Goal: Communication & Community: Answer question/provide support

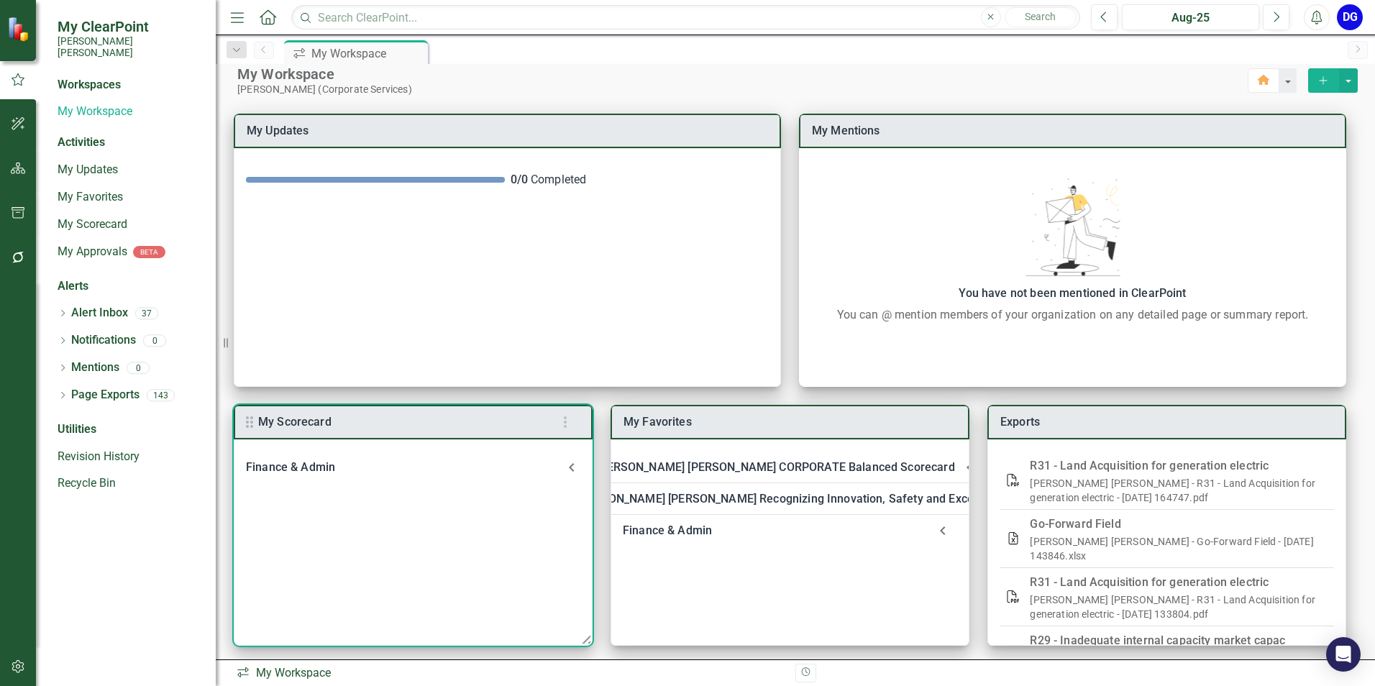
scroll to position [18, 0]
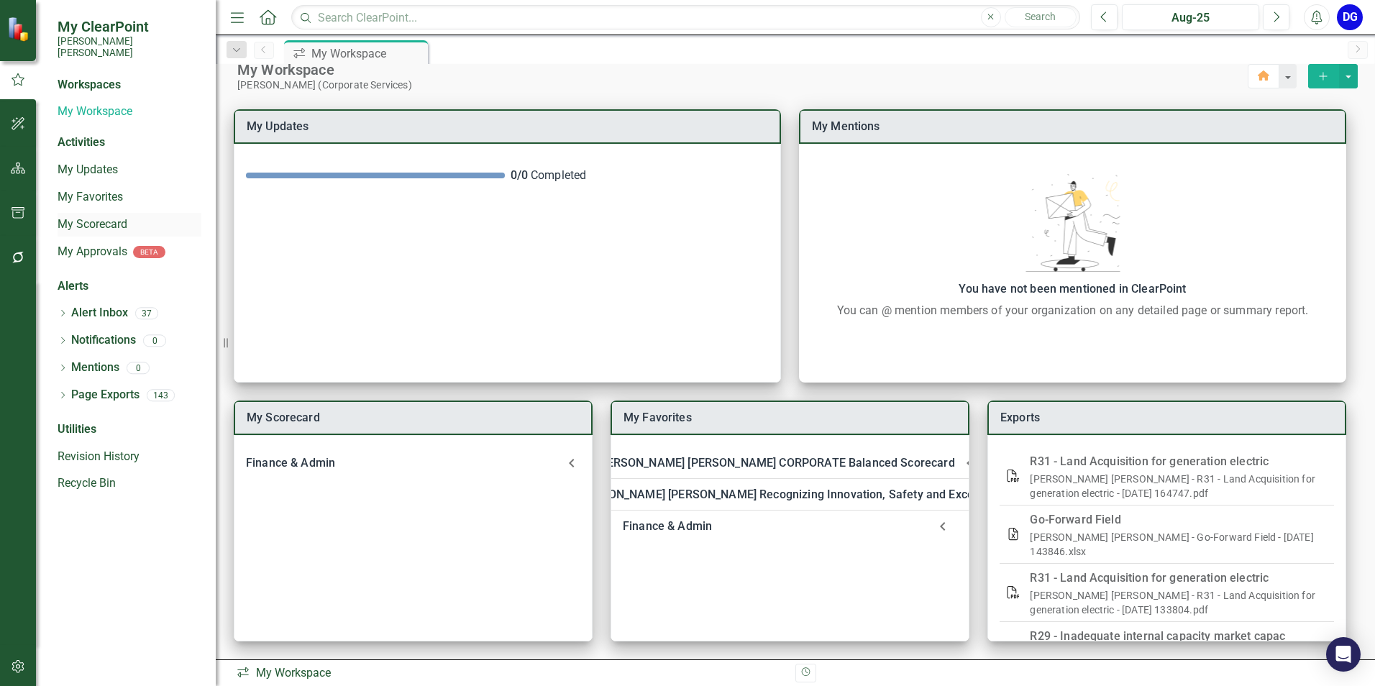
click at [110, 216] on link "My Scorecard" at bounding box center [130, 224] width 144 height 17
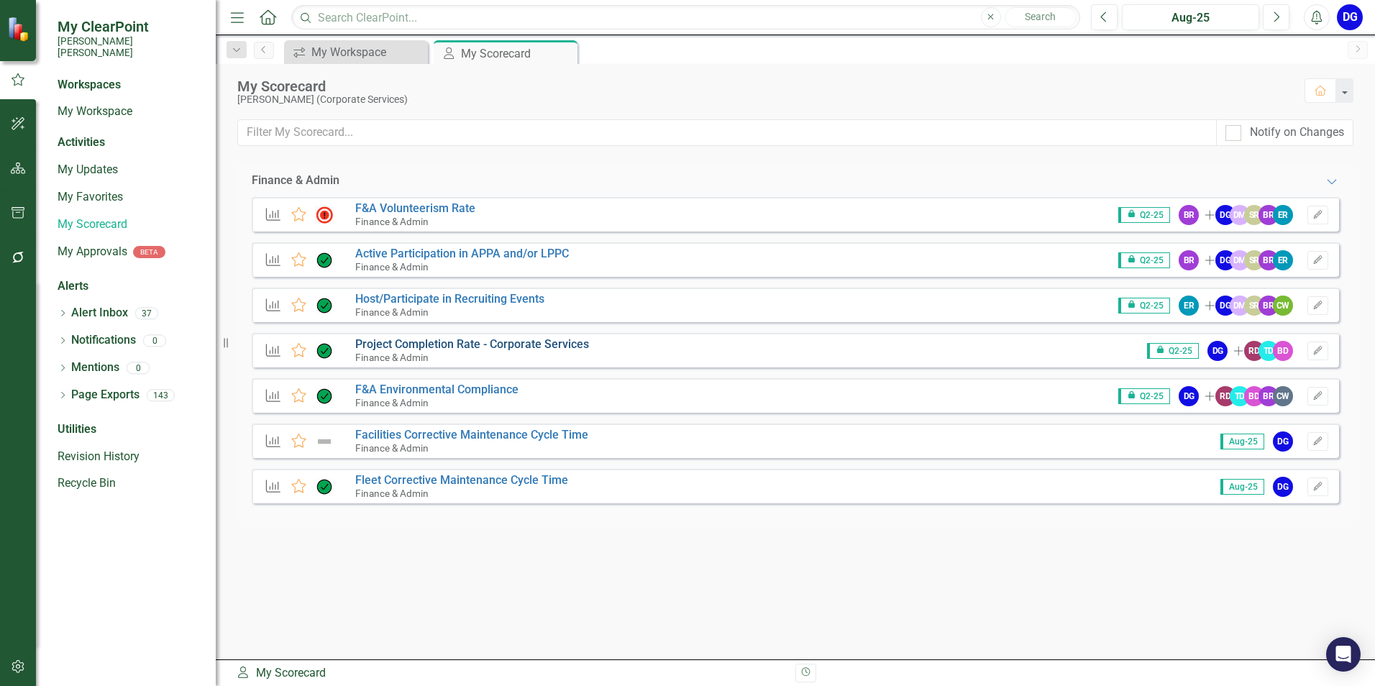
click at [451, 344] on link "Project Completion Rate - Corporate Services" at bounding box center [472, 344] width 234 height 14
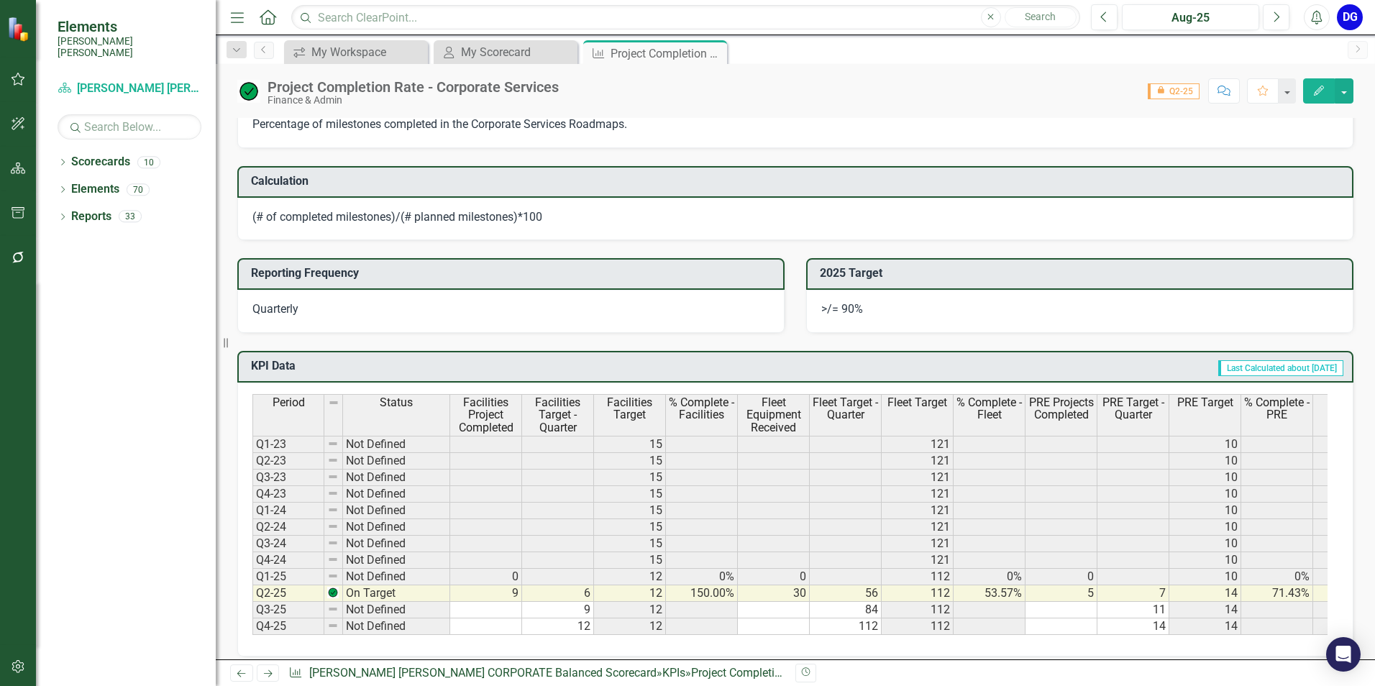
scroll to position [359, 0]
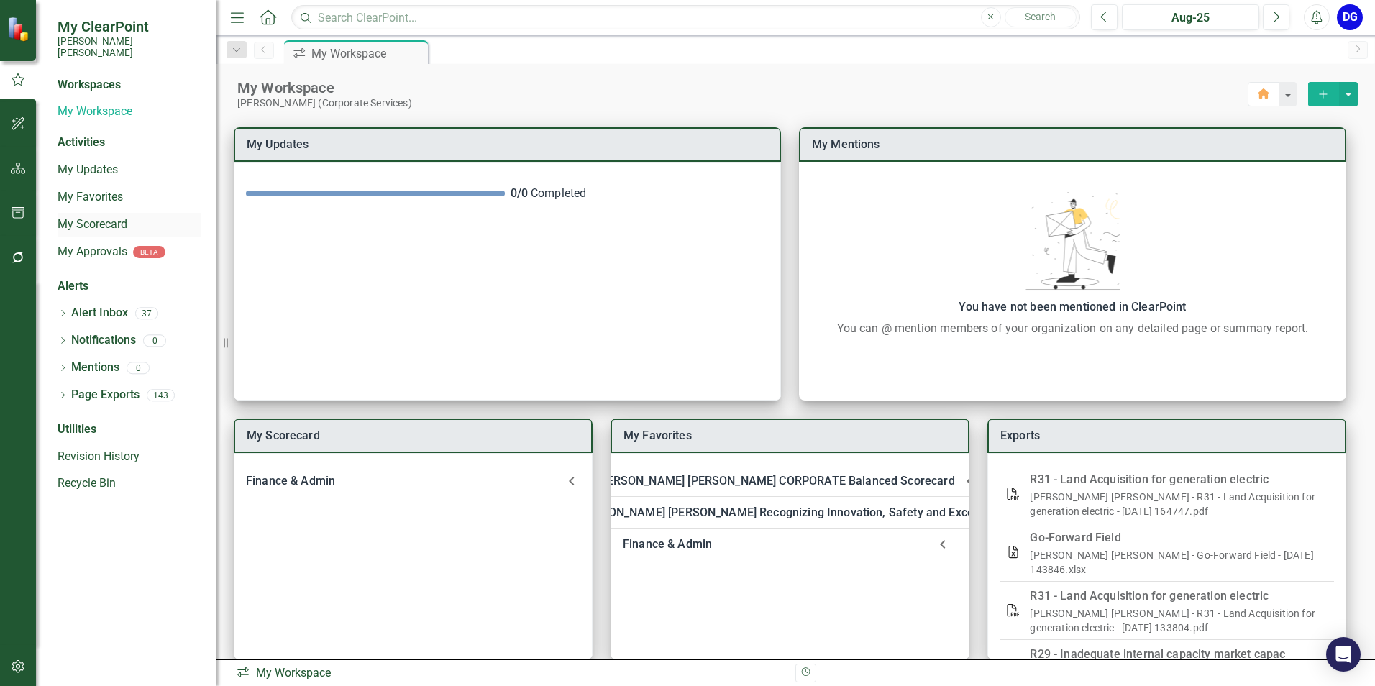
click at [121, 216] on link "My Scorecard" at bounding box center [130, 224] width 144 height 17
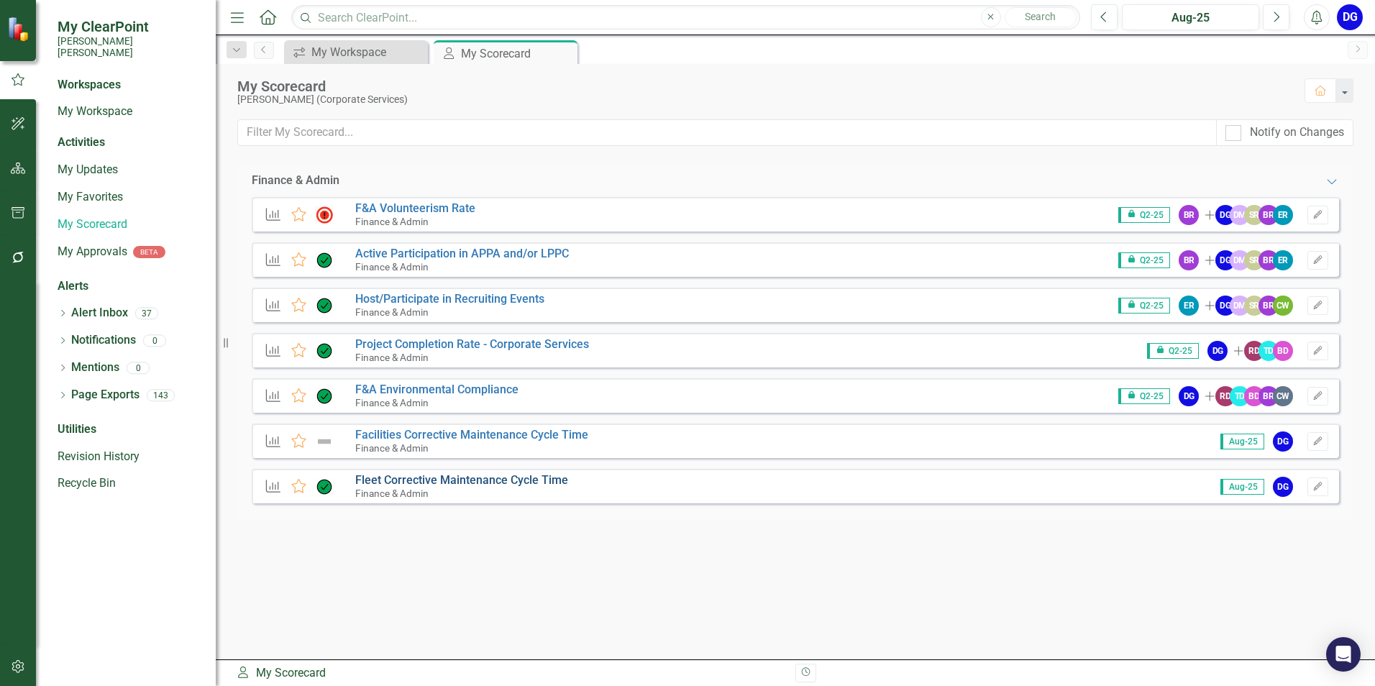
click at [481, 479] on link "Fleet Corrective Maintenance Cycle Time" at bounding box center [461, 480] width 213 height 14
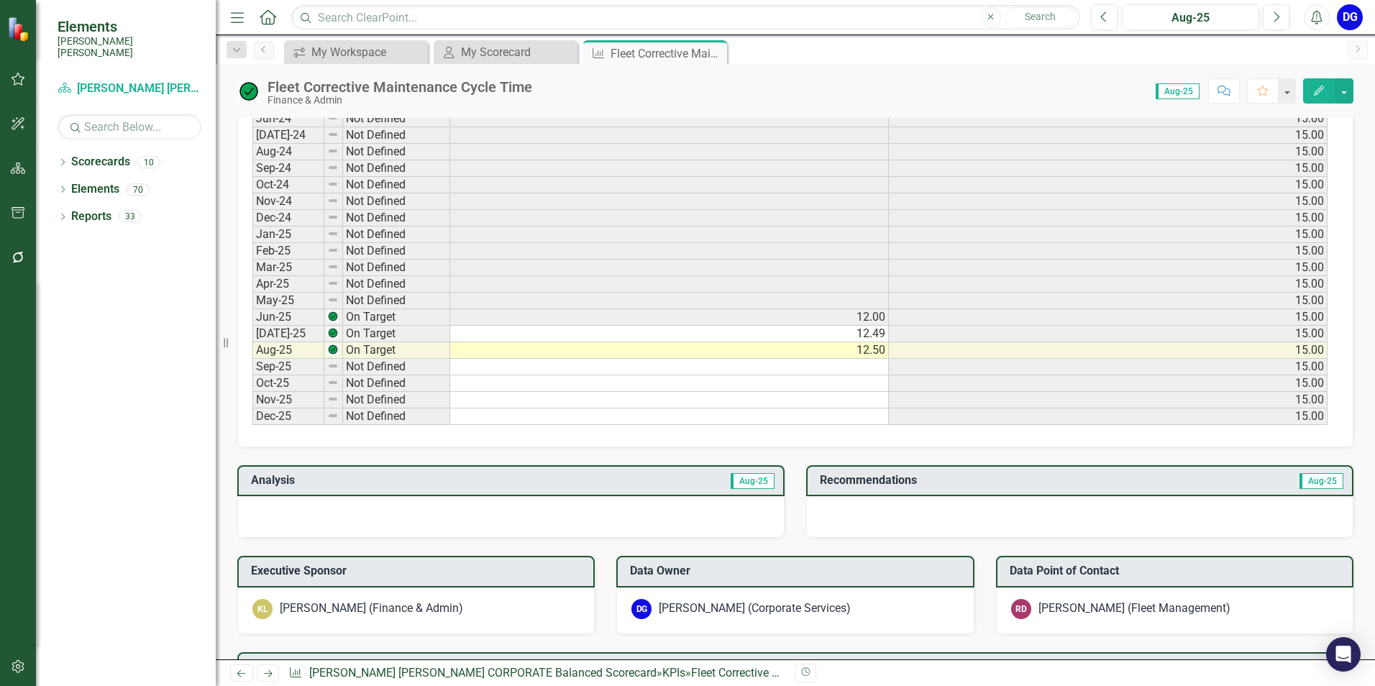
scroll to position [575, 0]
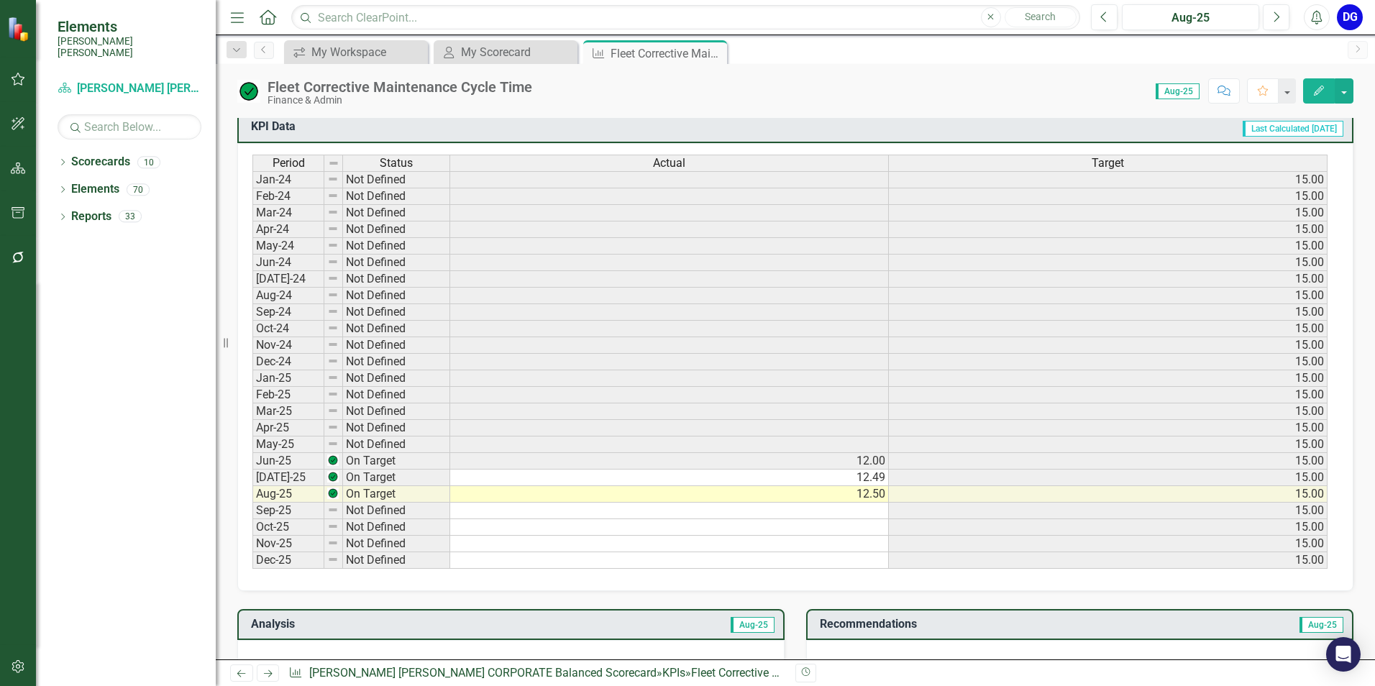
click at [1231, 88] on button "Comment" at bounding box center [1224, 90] width 32 height 25
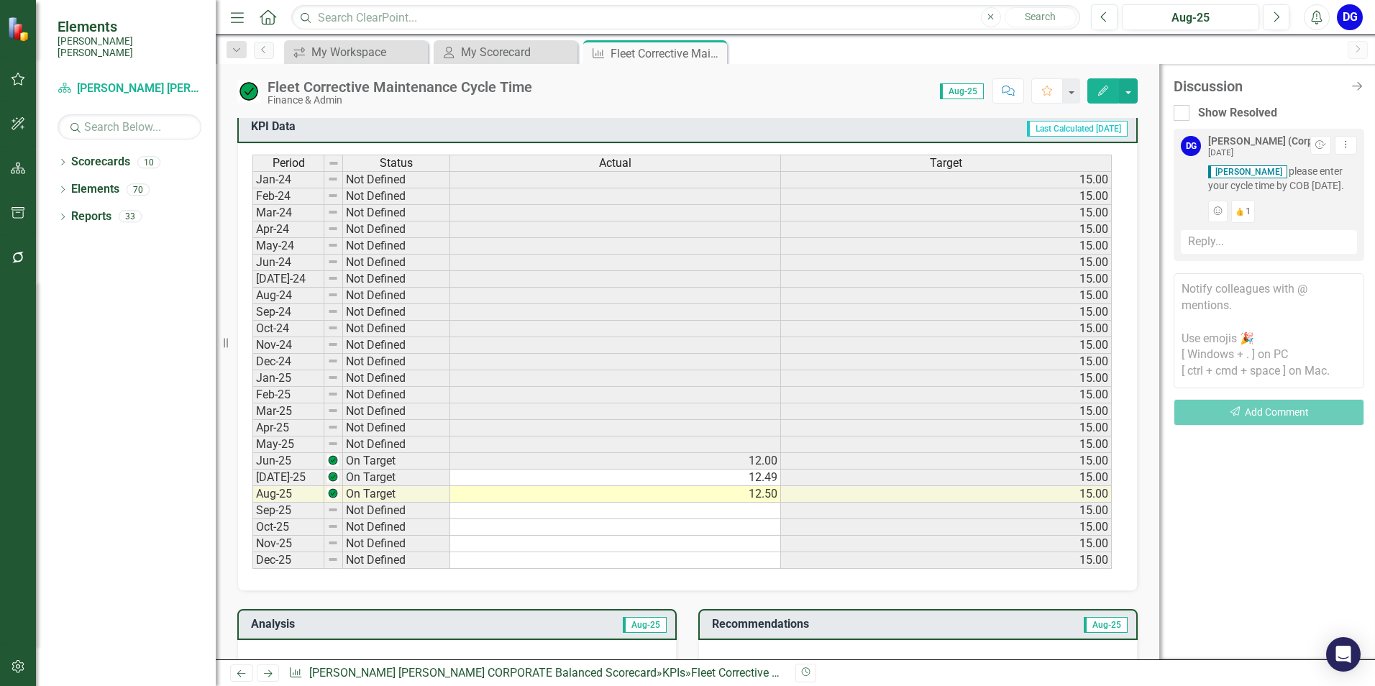
click at [1235, 254] on div "Reply..." at bounding box center [1268, 242] width 176 height 24
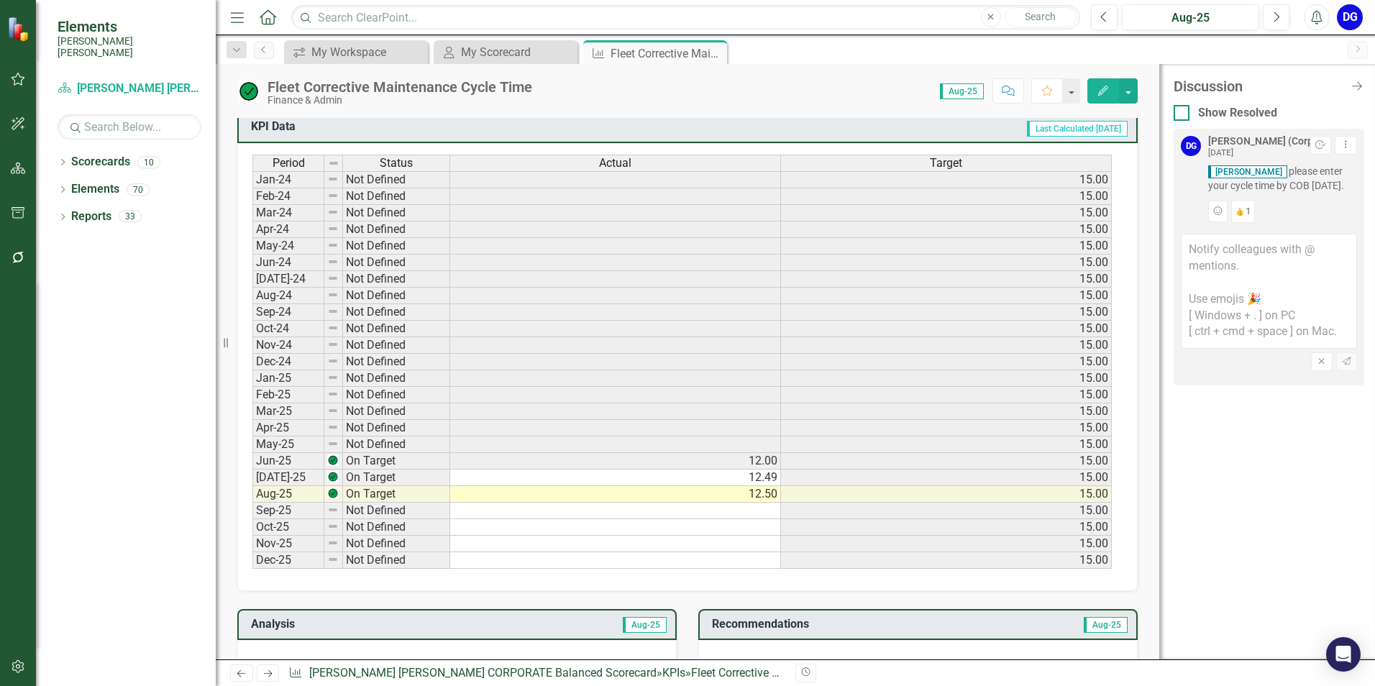
click at [1180, 116] on div at bounding box center [1181, 113] width 16 height 16
click at [1180, 114] on input "Show Resolved" at bounding box center [1177, 109] width 9 height 9
click at [1183, 110] on div at bounding box center [1181, 113] width 16 height 16
click at [1183, 110] on input "Show Resolved" at bounding box center [1177, 109] width 9 height 9
checkbox input "false"
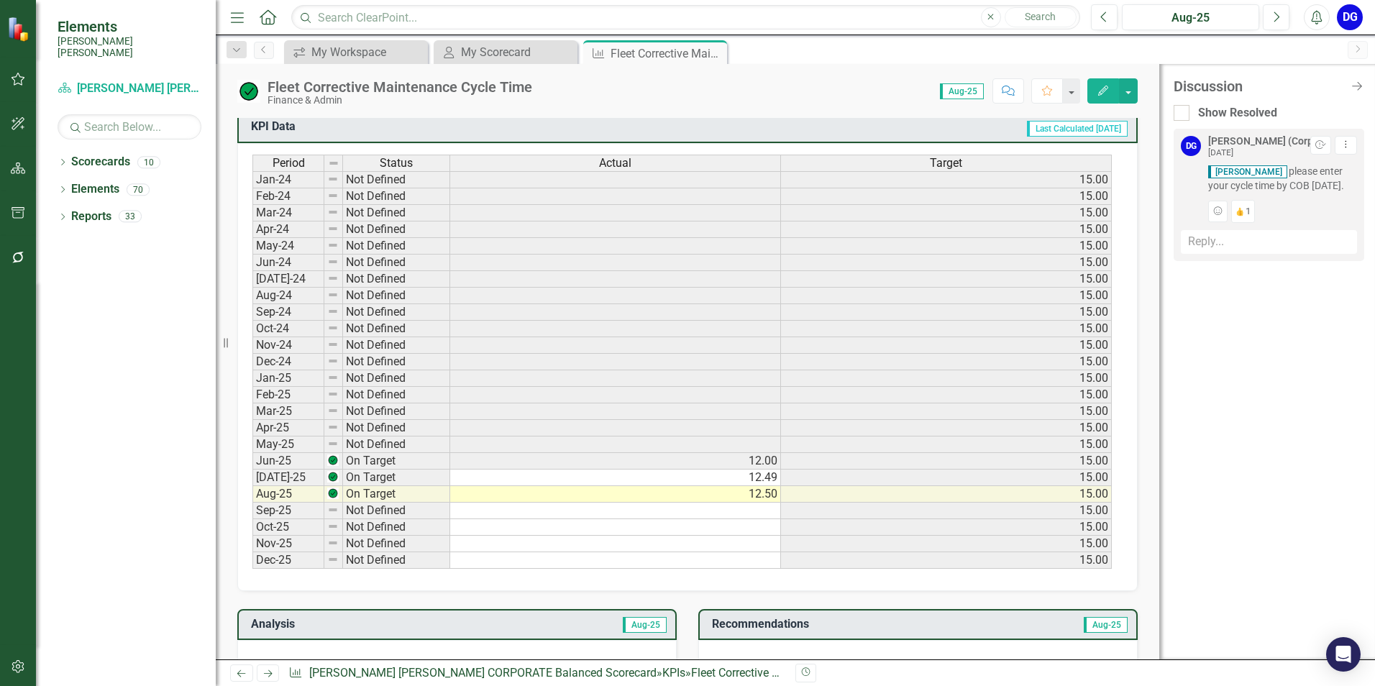
click at [1243, 345] on div "Discussion Close Discussion Bar Show Resolved DG [PERSON_NAME] (Corporate Servi…" at bounding box center [1267, 361] width 216 height 595
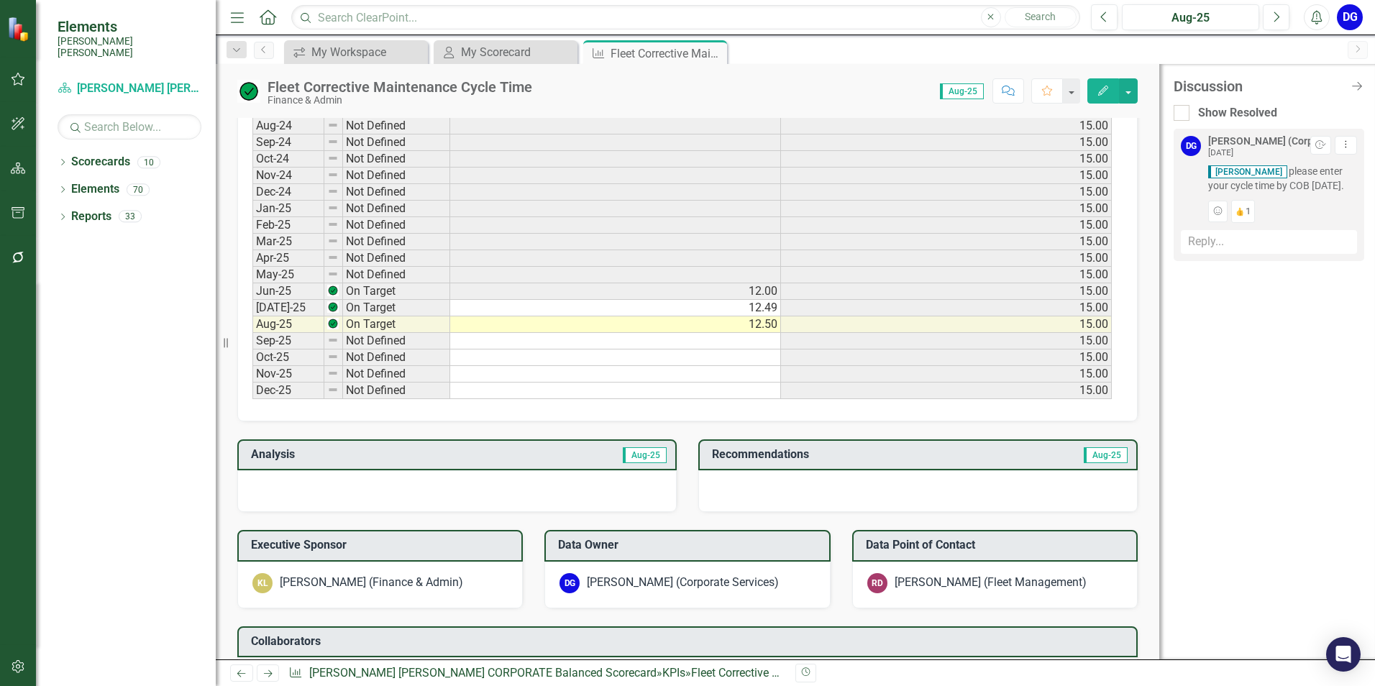
scroll to position [791, 0]
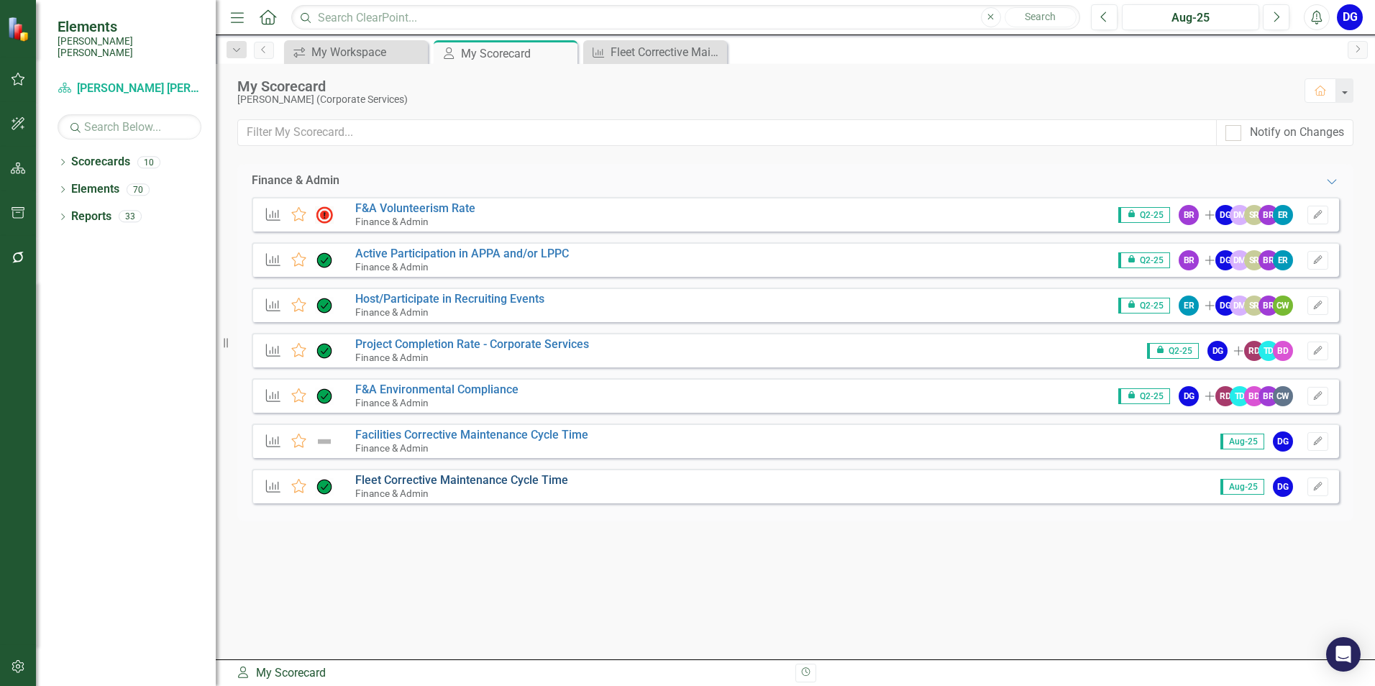
click at [421, 481] on link "Fleet Corrective Maintenance Cycle Time" at bounding box center [461, 480] width 213 height 14
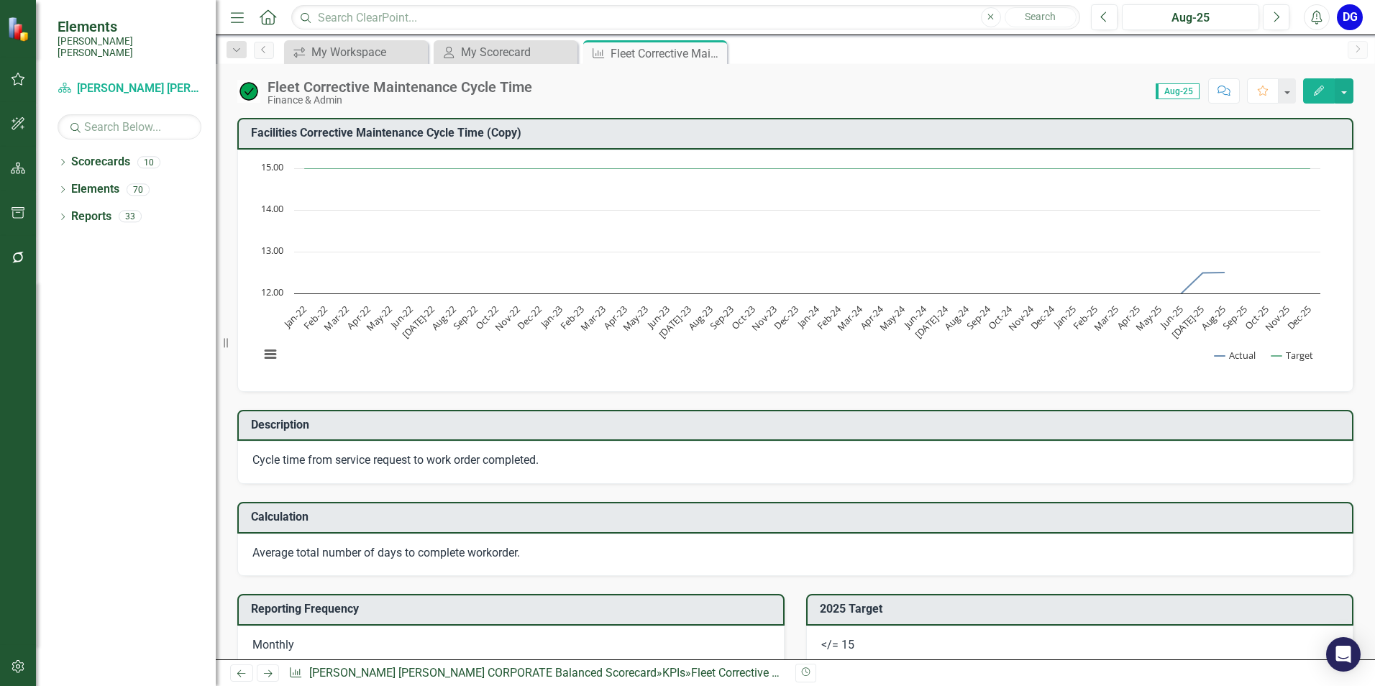
click at [1220, 89] on icon "Comment" at bounding box center [1223, 91] width 13 height 10
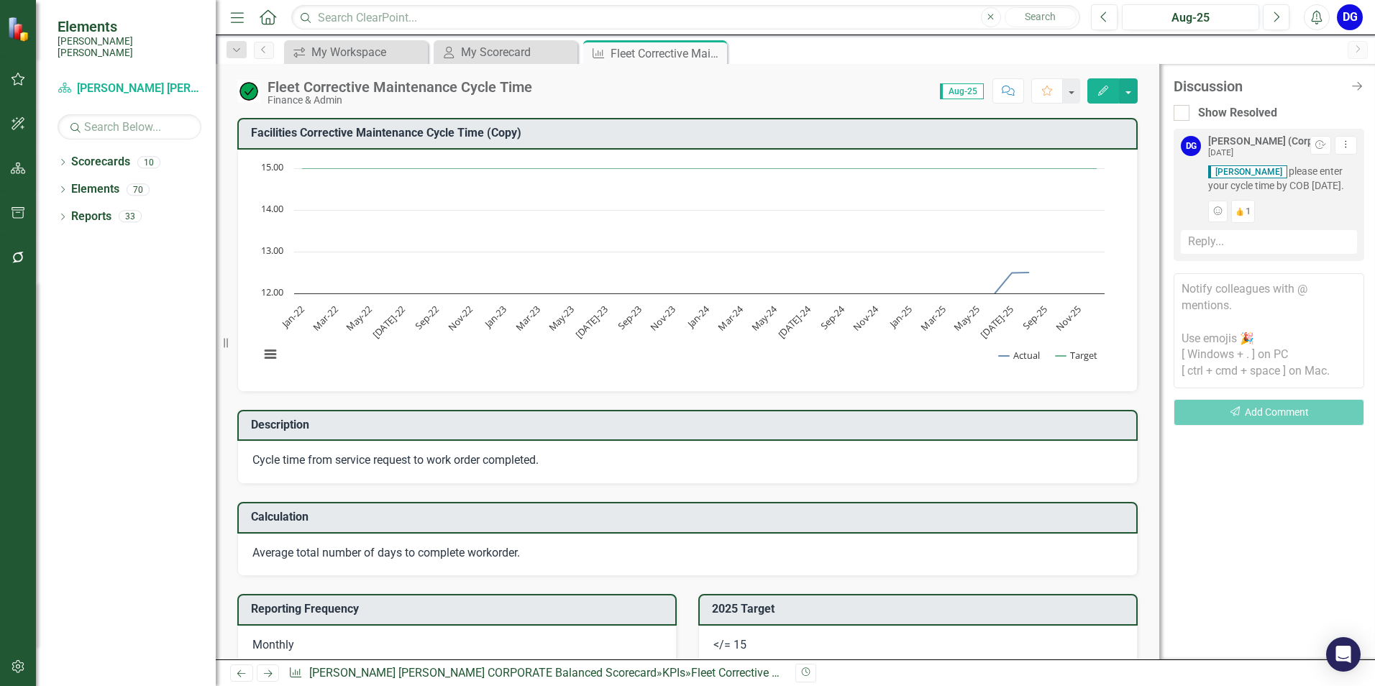
click at [1214, 307] on textarea at bounding box center [1268, 330] width 191 height 115
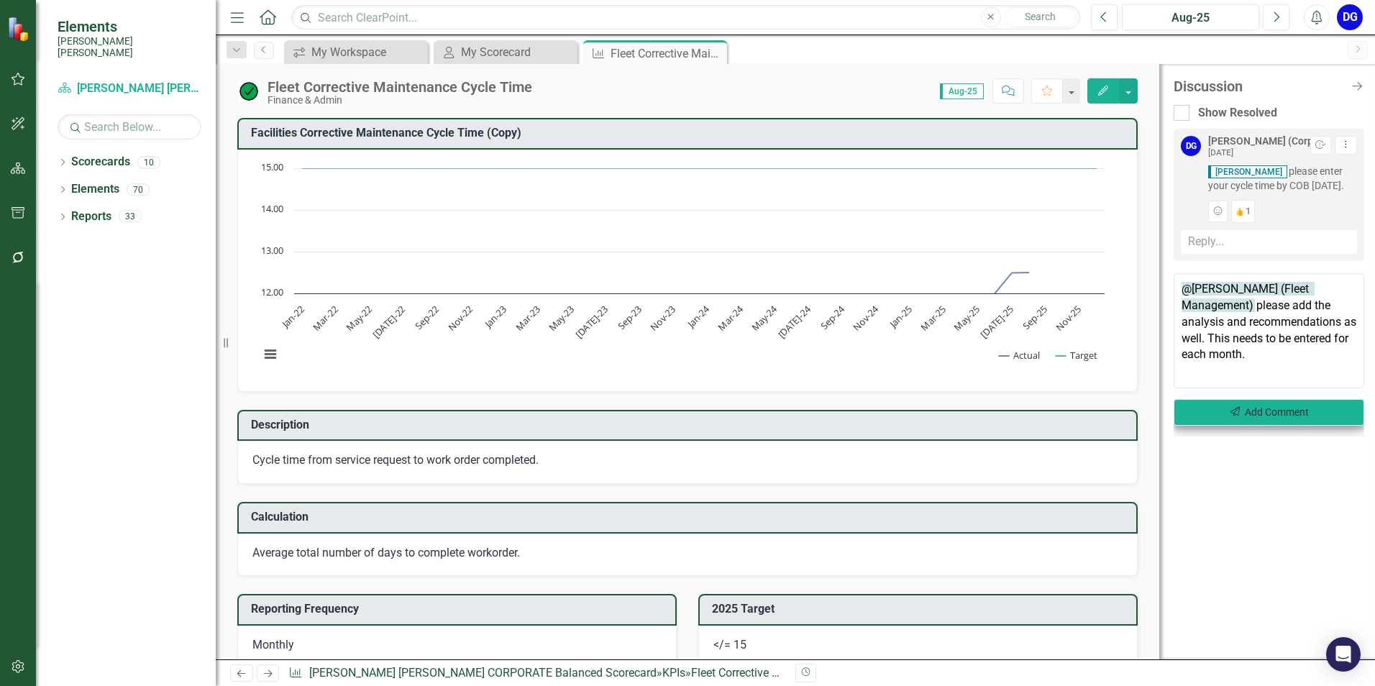
type textarea "@[PERSON_NAME] (Fleet Management) please add the analysis and recommendations a…"
click at [1216, 414] on button "Send Add Comment" at bounding box center [1268, 412] width 191 height 27
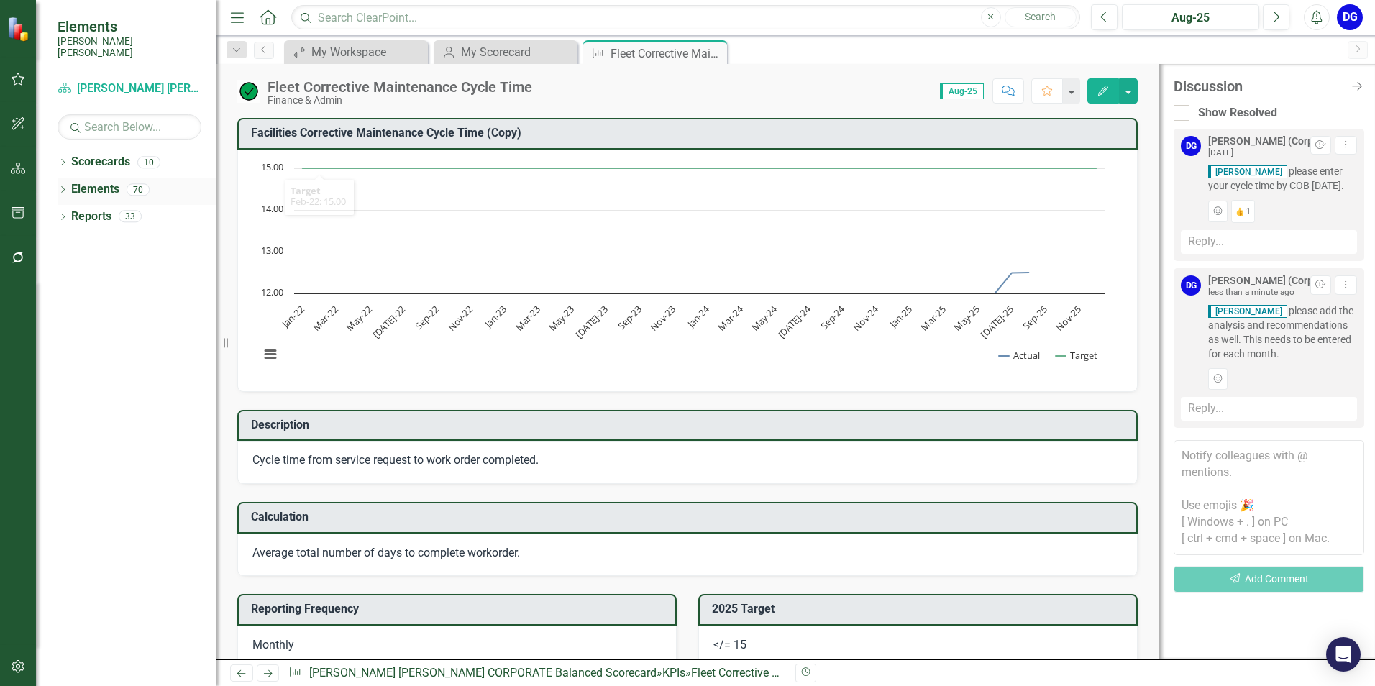
click at [106, 181] on link "Elements" at bounding box center [95, 189] width 48 height 17
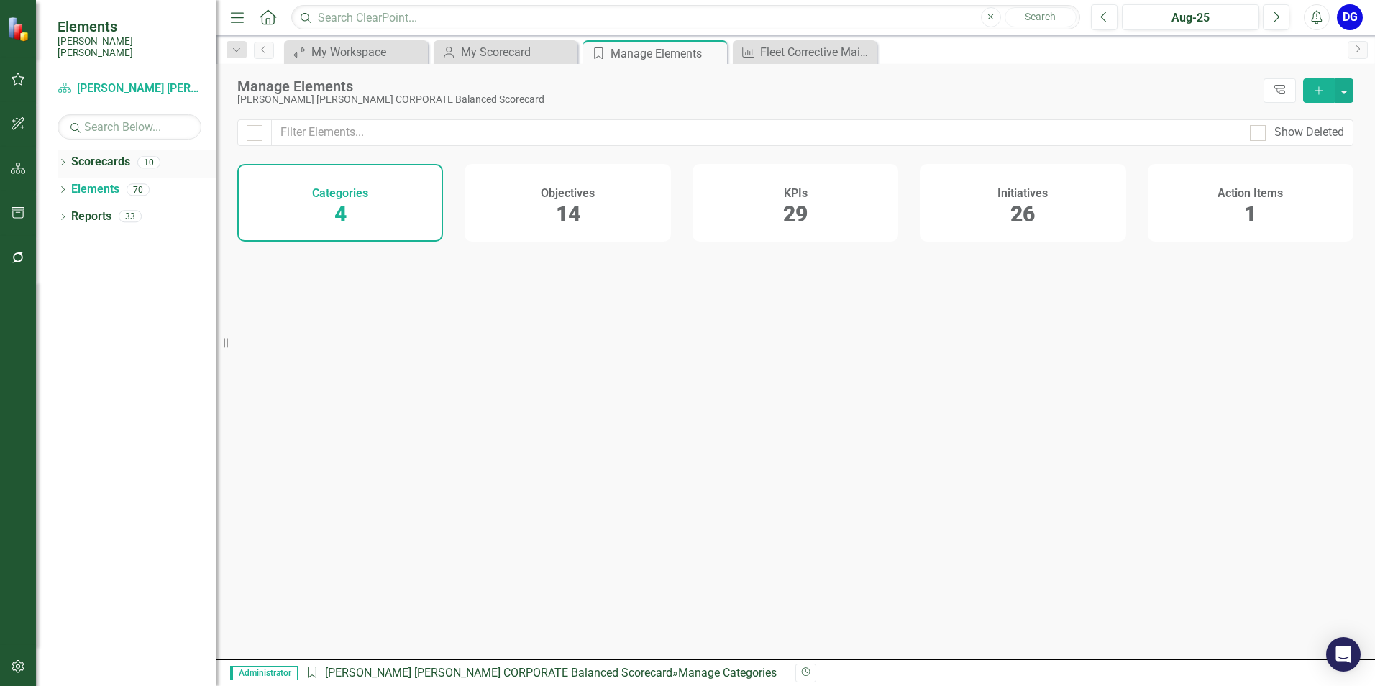
click at [63, 160] on icon "Dropdown" at bounding box center [63, 164] width 10 height 8
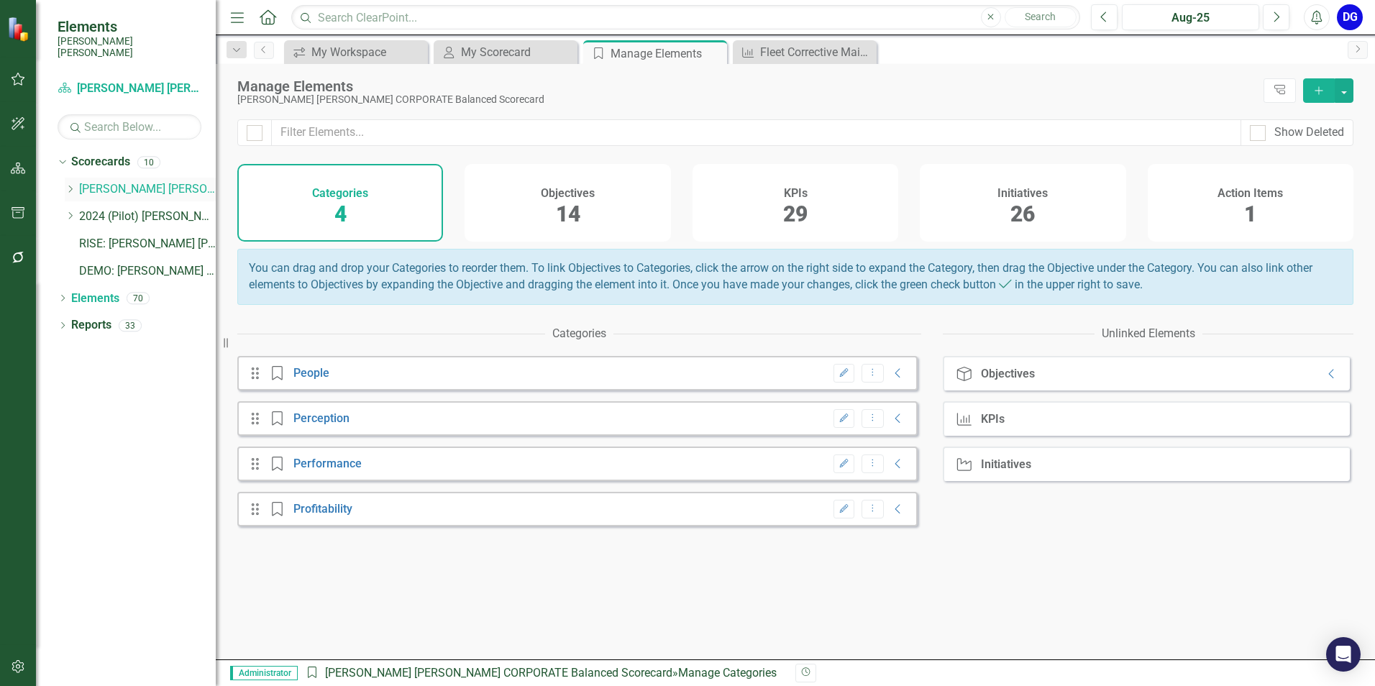
click at [68, 185] on icon "Dropdown" at bounding box center [70, 189] width 11 height 9
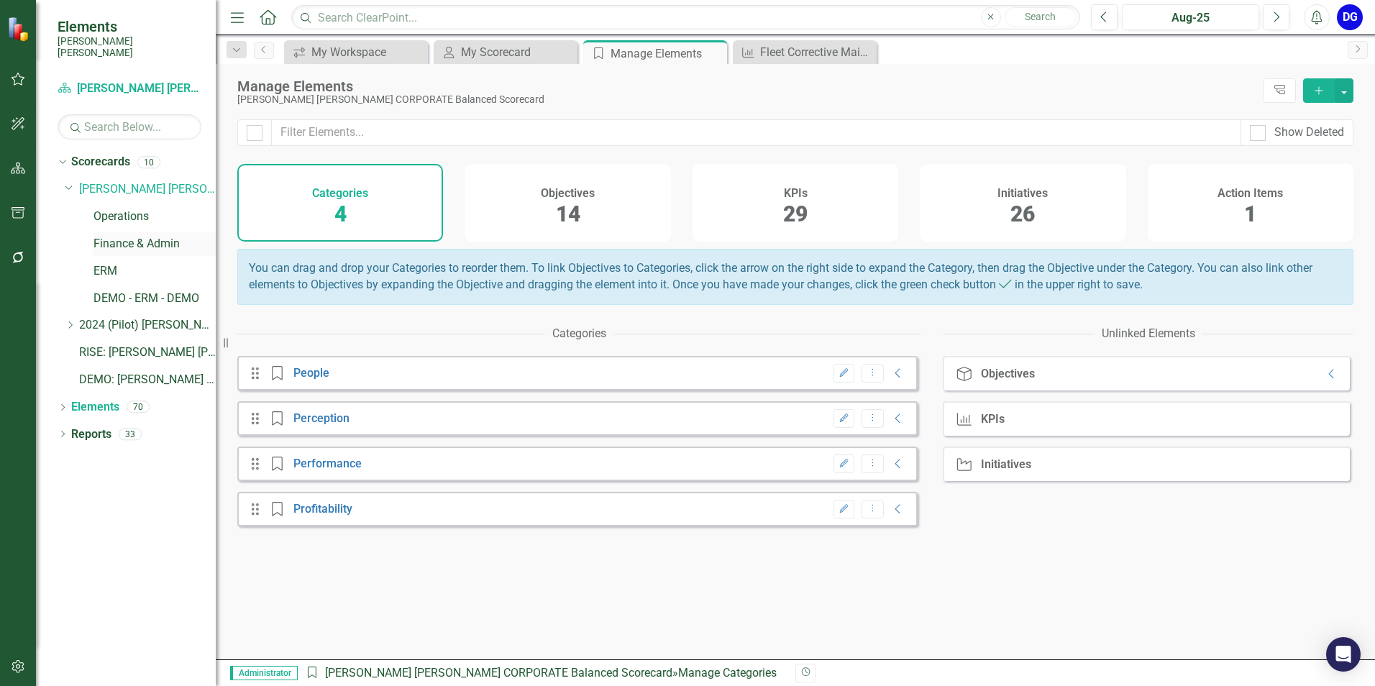
click at [111, 236] on link "Finance & Admin" at bounding box center [154, 244] width 122 height 17
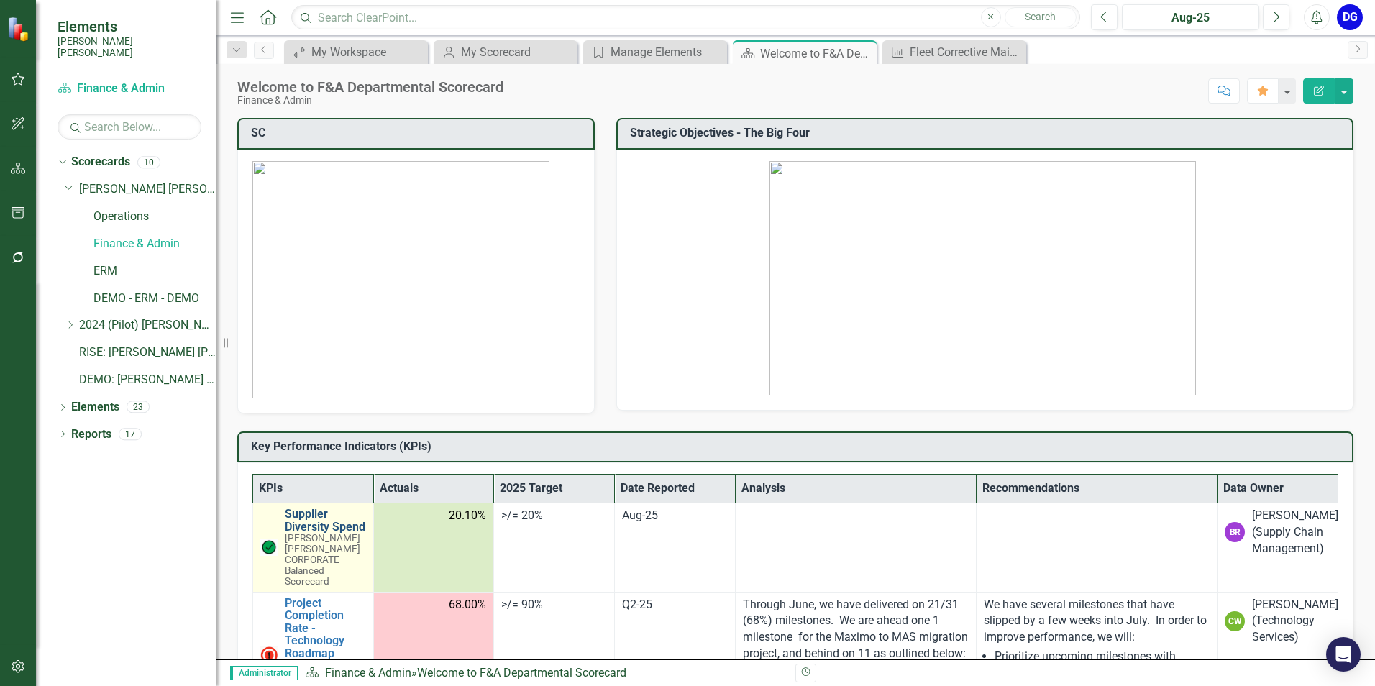
click at [302, 525] on link "Supplier Diversity Spend" at bounding box center [325, 520] width 81 height 25
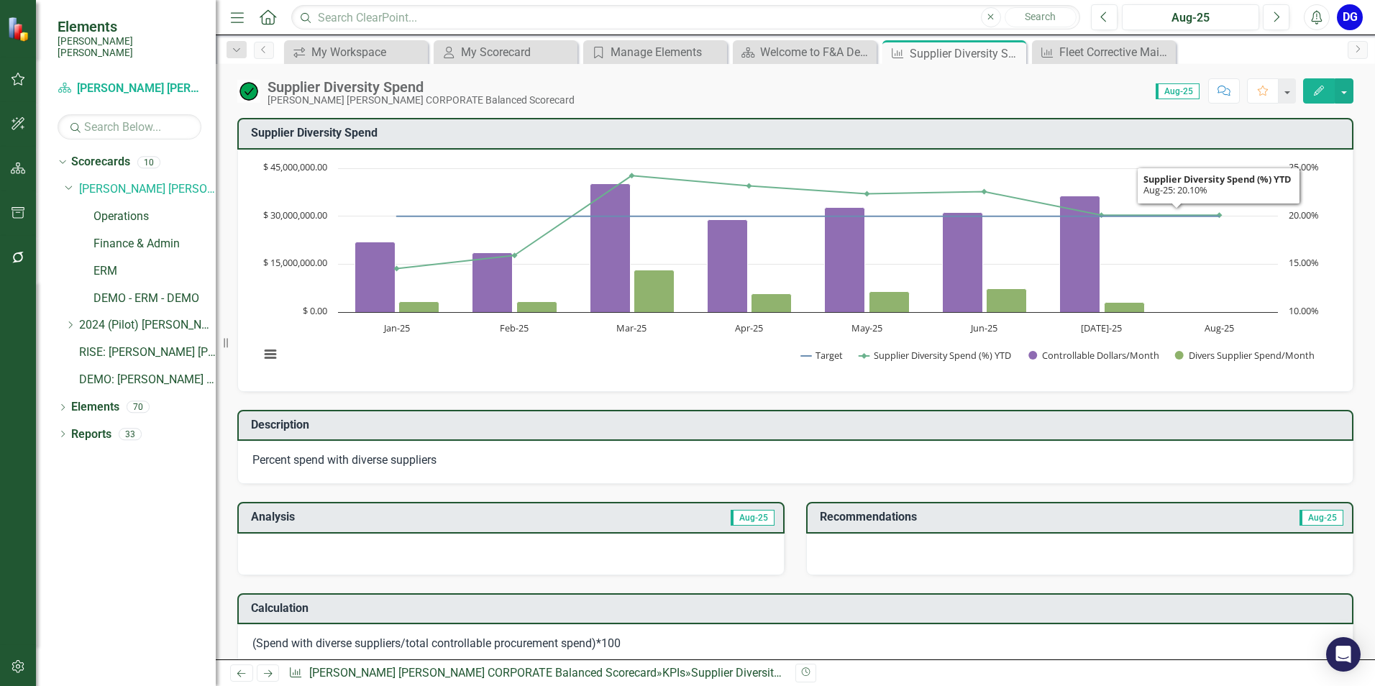
click at [1223, 89] on icon "Comment" at bounding box center [1223, 91] width 13 height 10
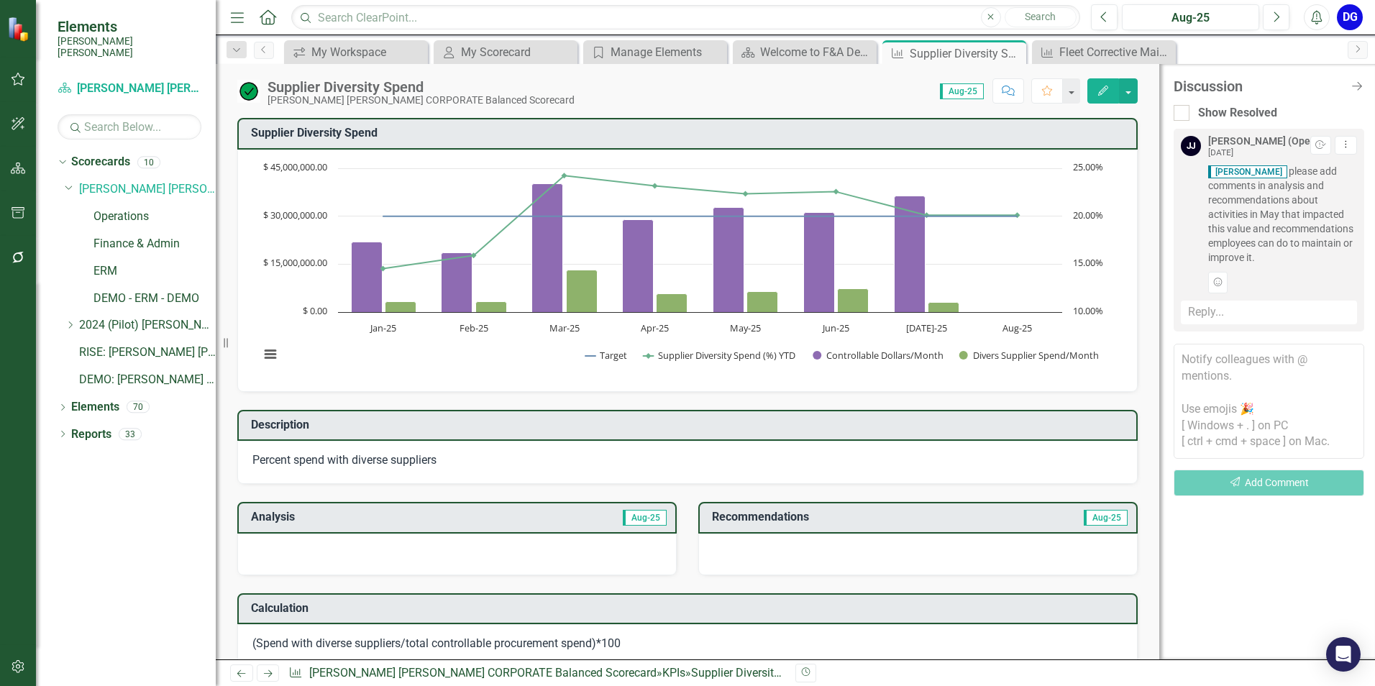
click at [1213, 365] on textarea at bounding box center [1268, 401] width 191 height 115
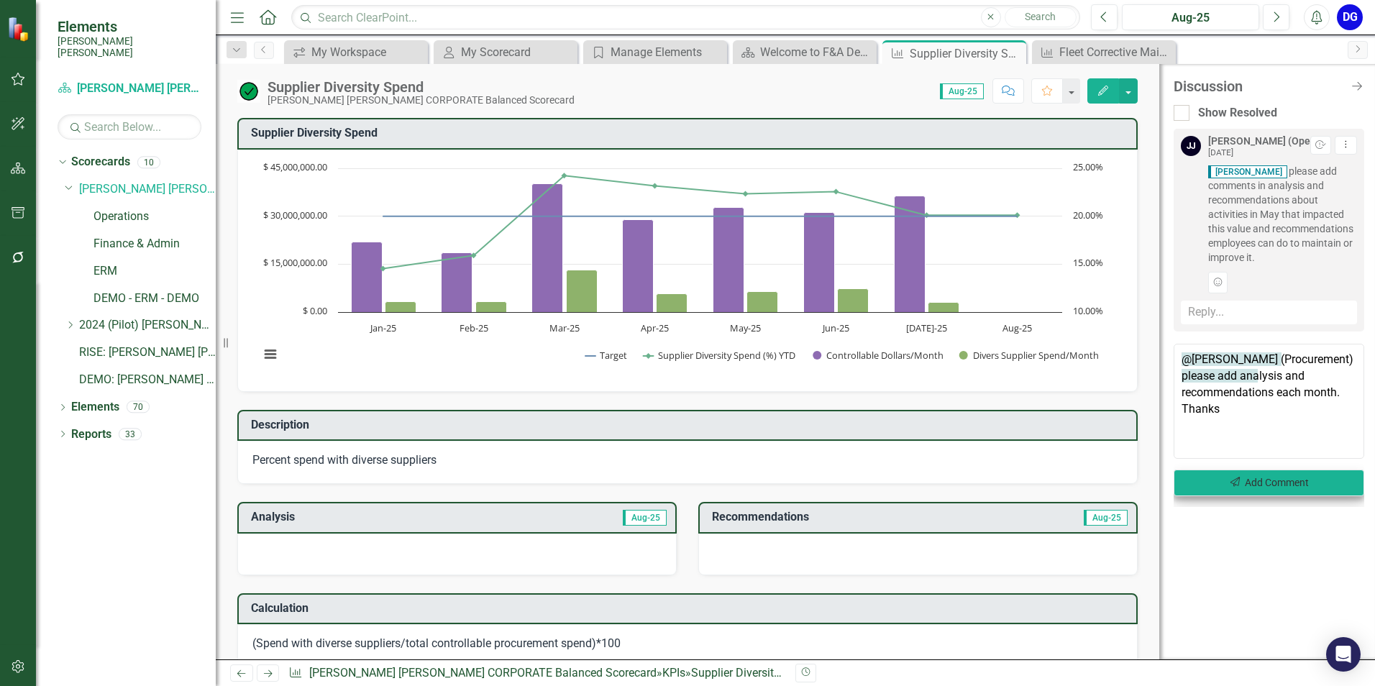
type textarea "@[PERSON_NAME] (Procurement) please add analysis and recommendations each month…"
click at [1236, 482] on icon "Send" at bounding box center [1235, 482] width 13 height 10
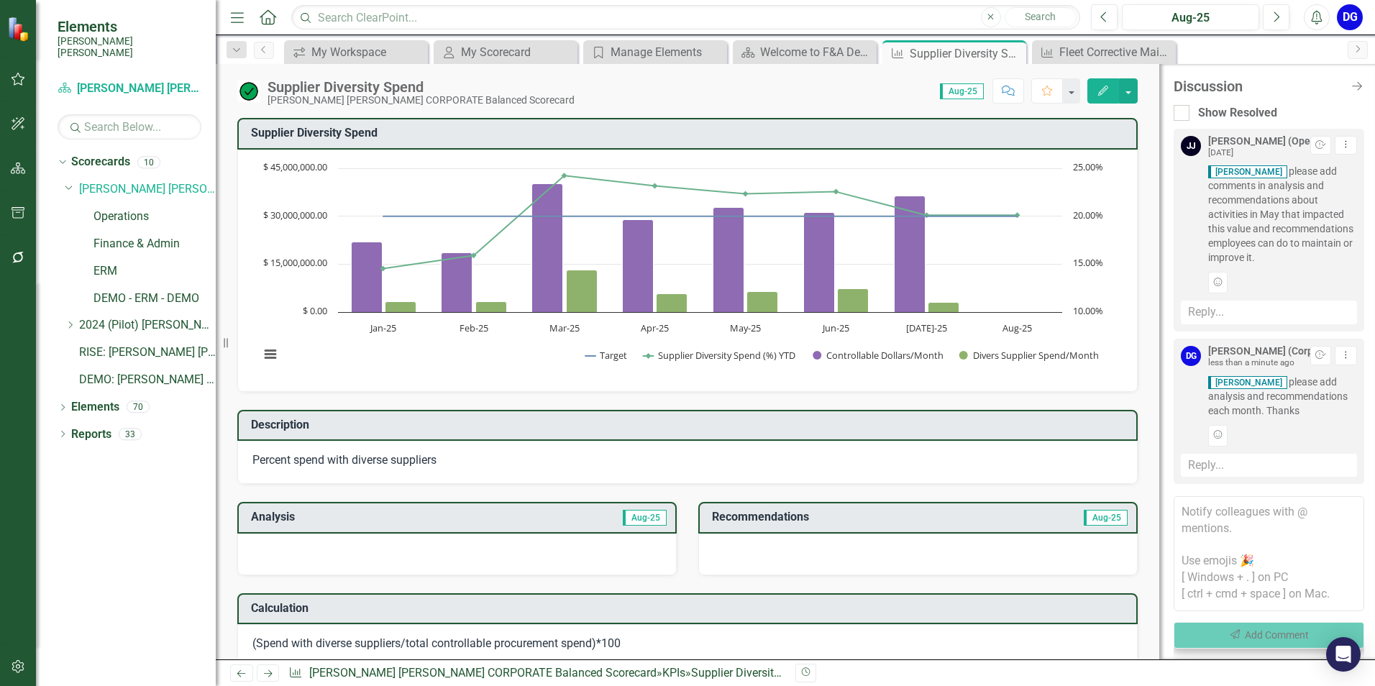
scroll to position [29, 0]
click at [157, 236] on link "Finance & Admin" at bounding box center [154, 244] width 122 height 17
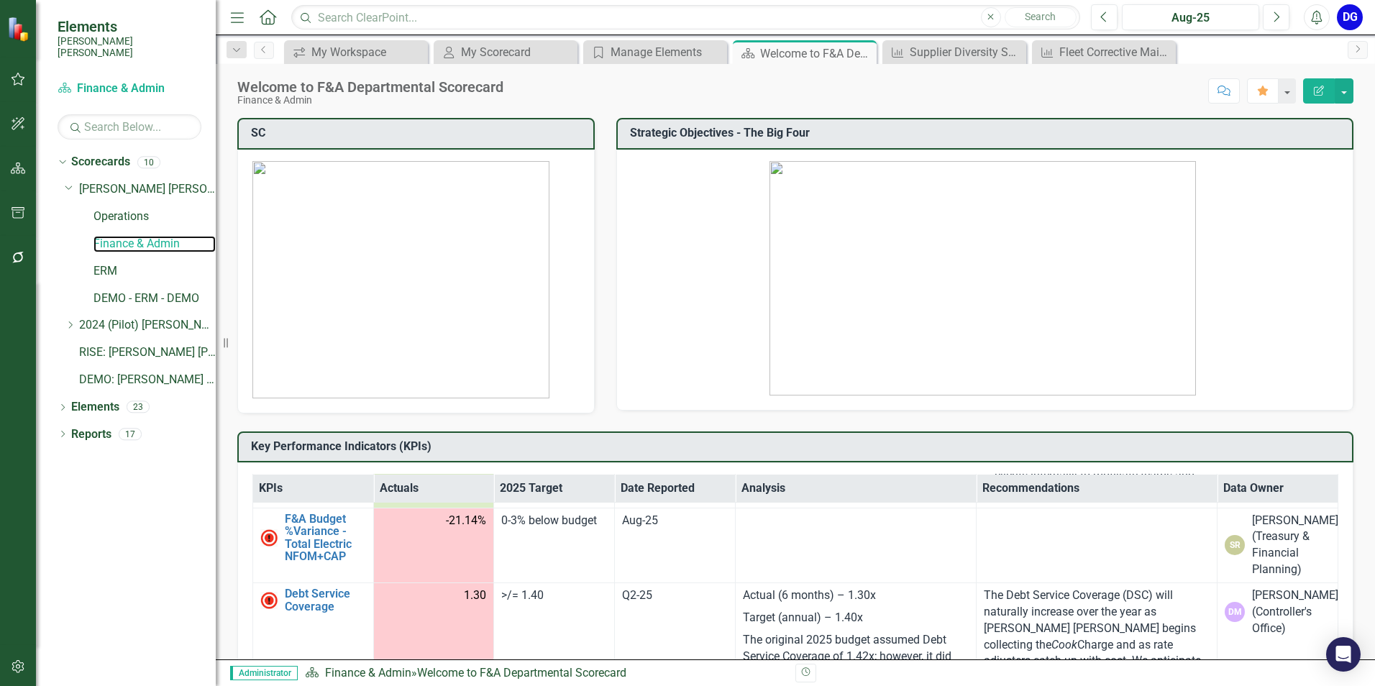
scroll to position [1222, 0]
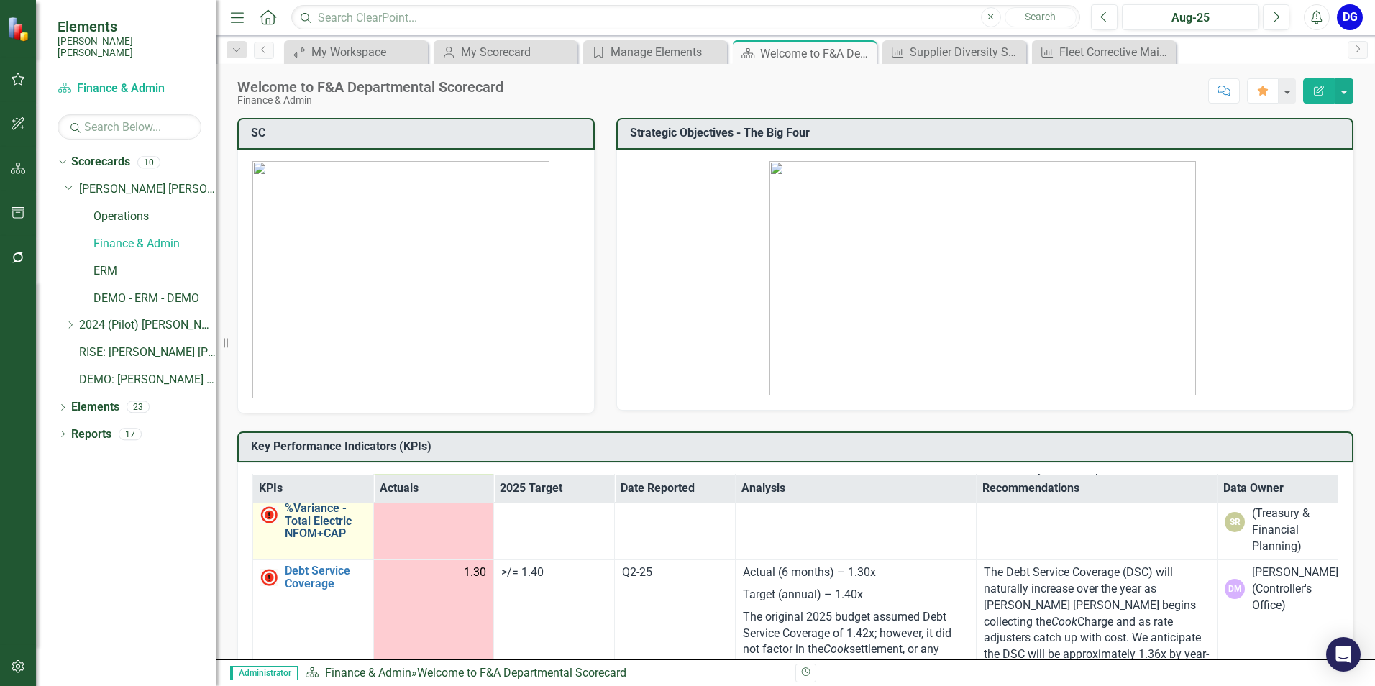
click at [328, 540] on link "F&A Budget %Variance​ - Total Electric NFOM+CAP" at bounding box center [325, 515] width 81 height 50
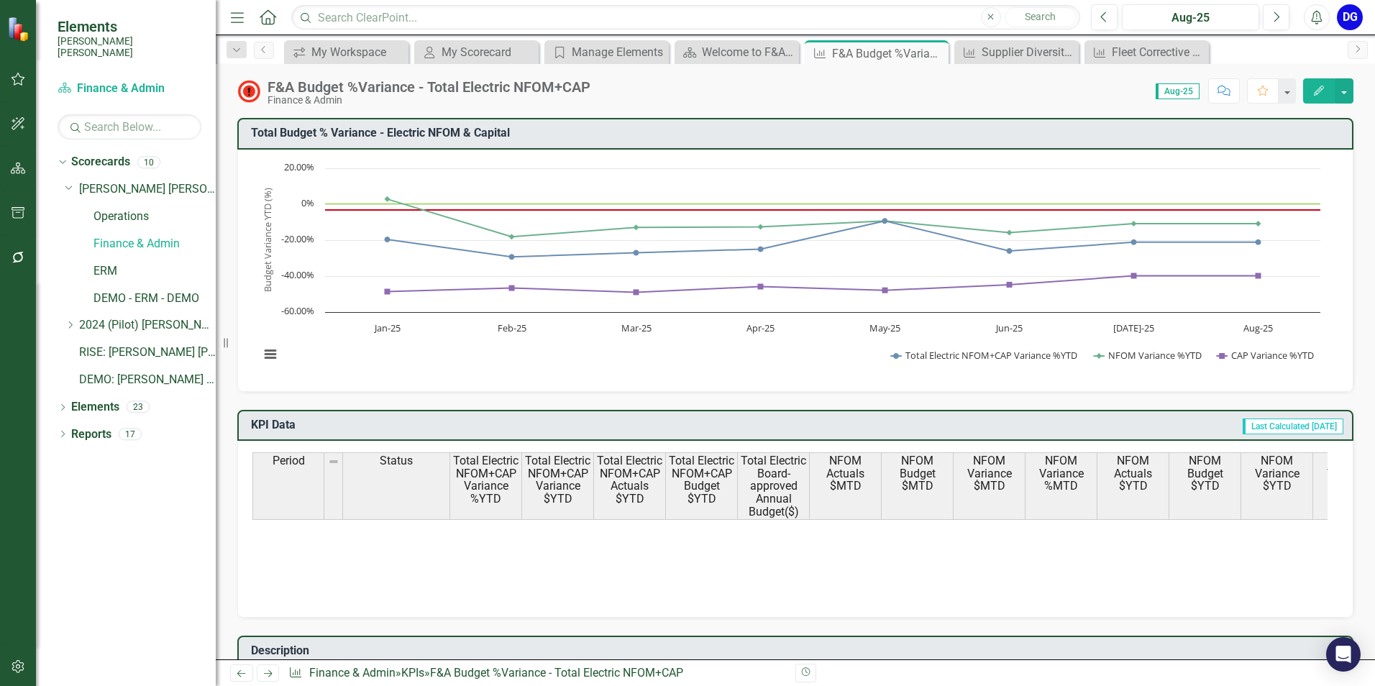
click at [1219, 73] on div "F&A Budget %Variance​ - Total Electric NFOM+CAP Finance & Admin Score: N/A Aug-…" at bounding box center [795, 85] width 1159 height 43
click at [1229, 93] on icon "button" at bounding box center [1223, 91] width 13 height 10
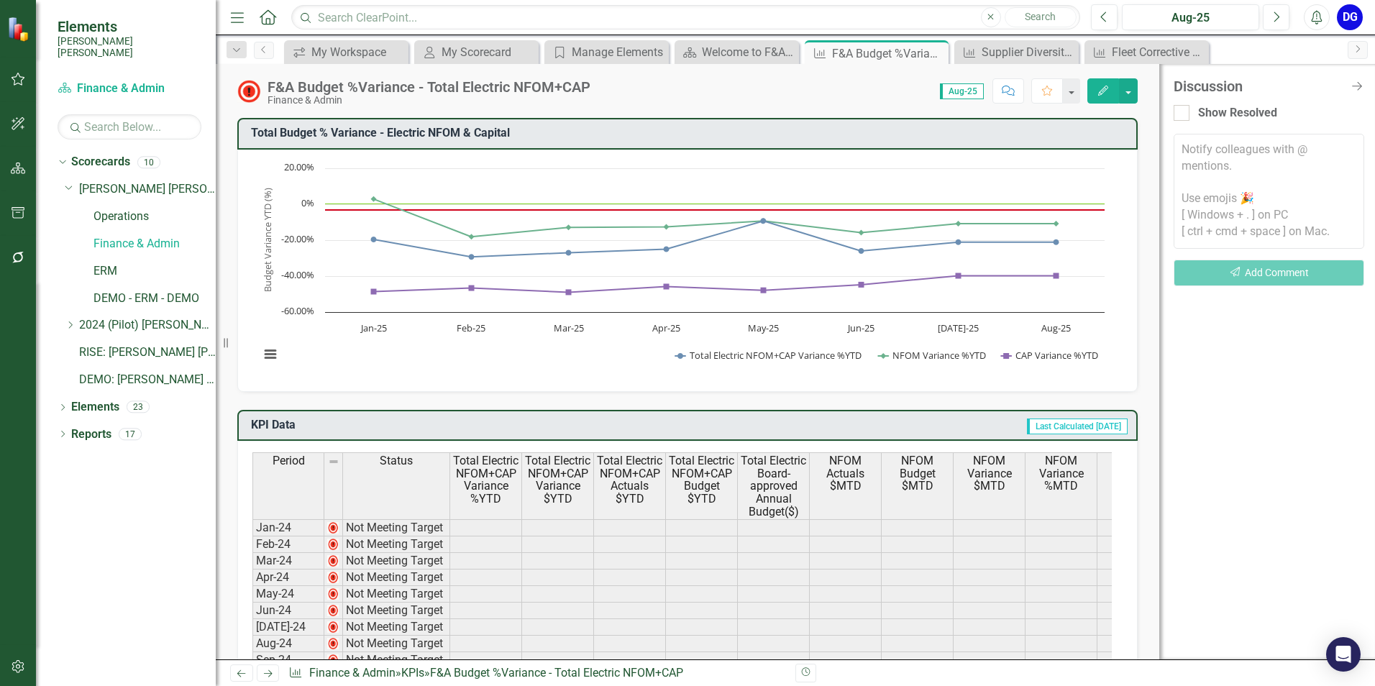
click at [1227, 164] on textarea at bounding box center [1268, 191] width 191 height 115
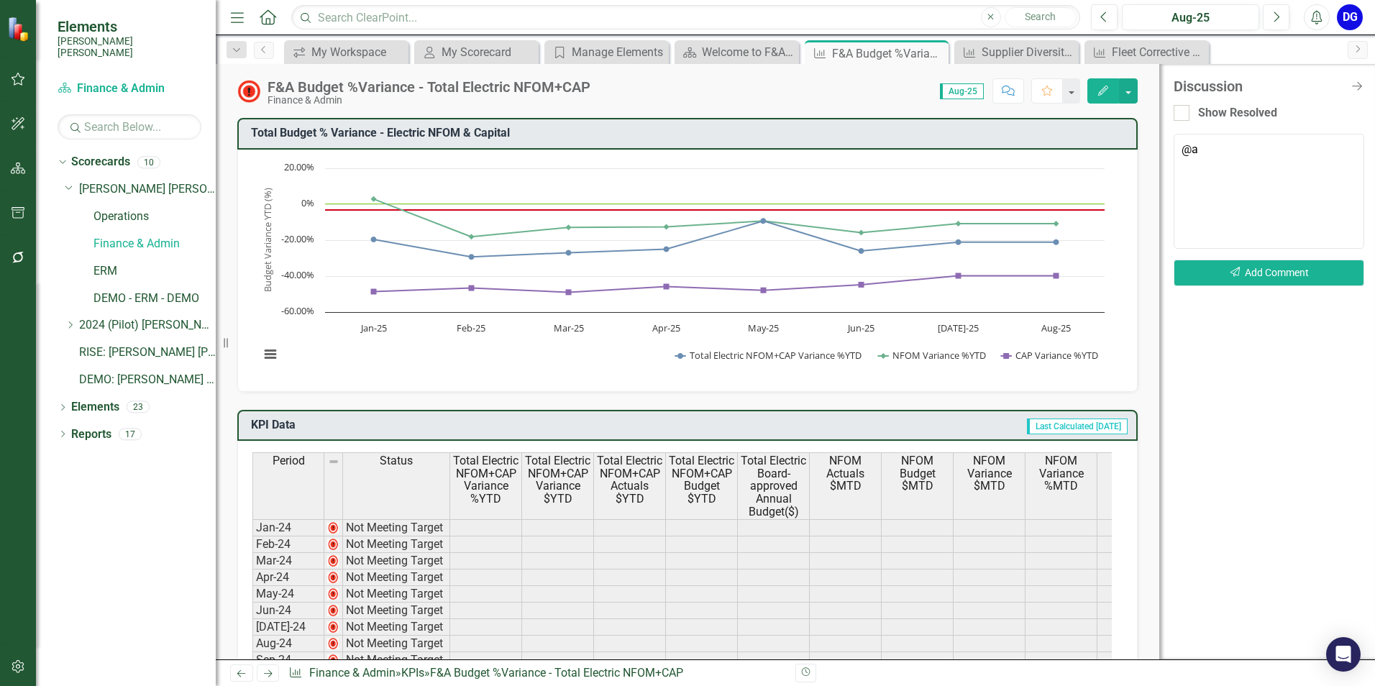
type textarea "@"
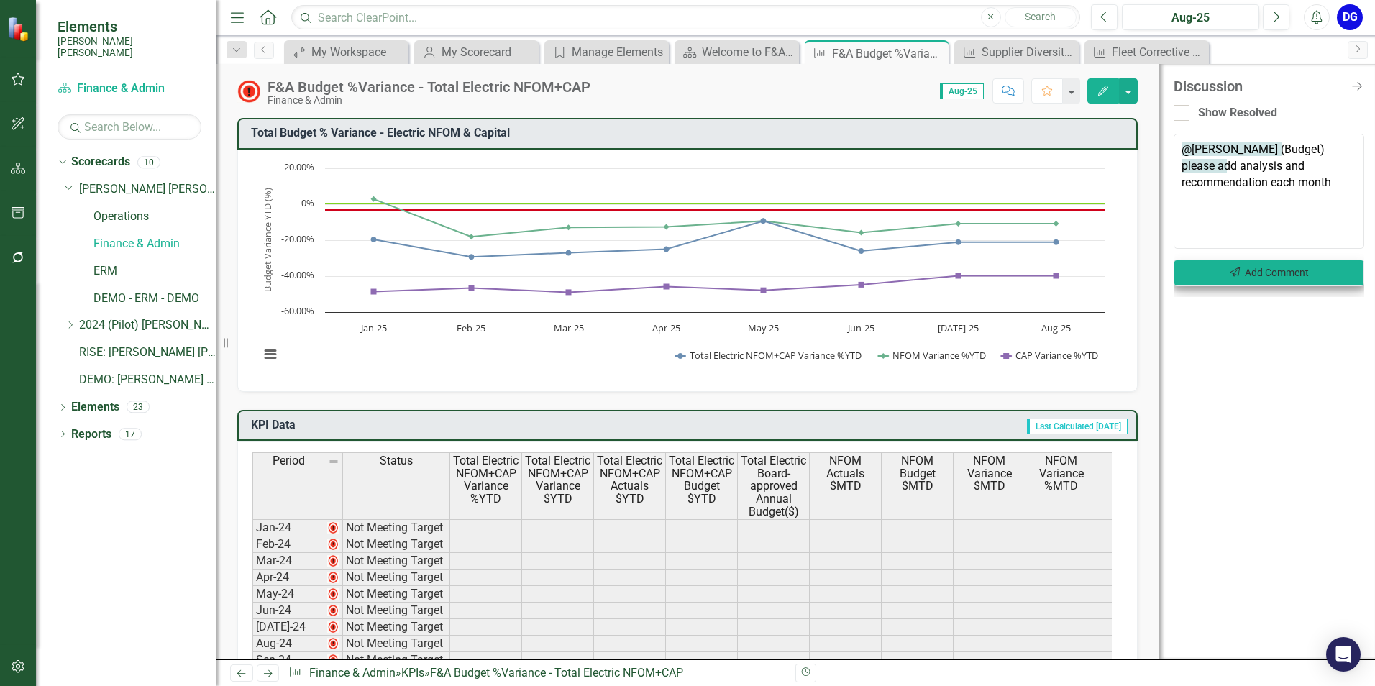
type textarea "@[PERSON_NAME] (Budget) please add analysis and recommendation each month"
click at [1291, 265] on button "Send Add Comment" at bounding box center [1268, 273] width 191 height 27
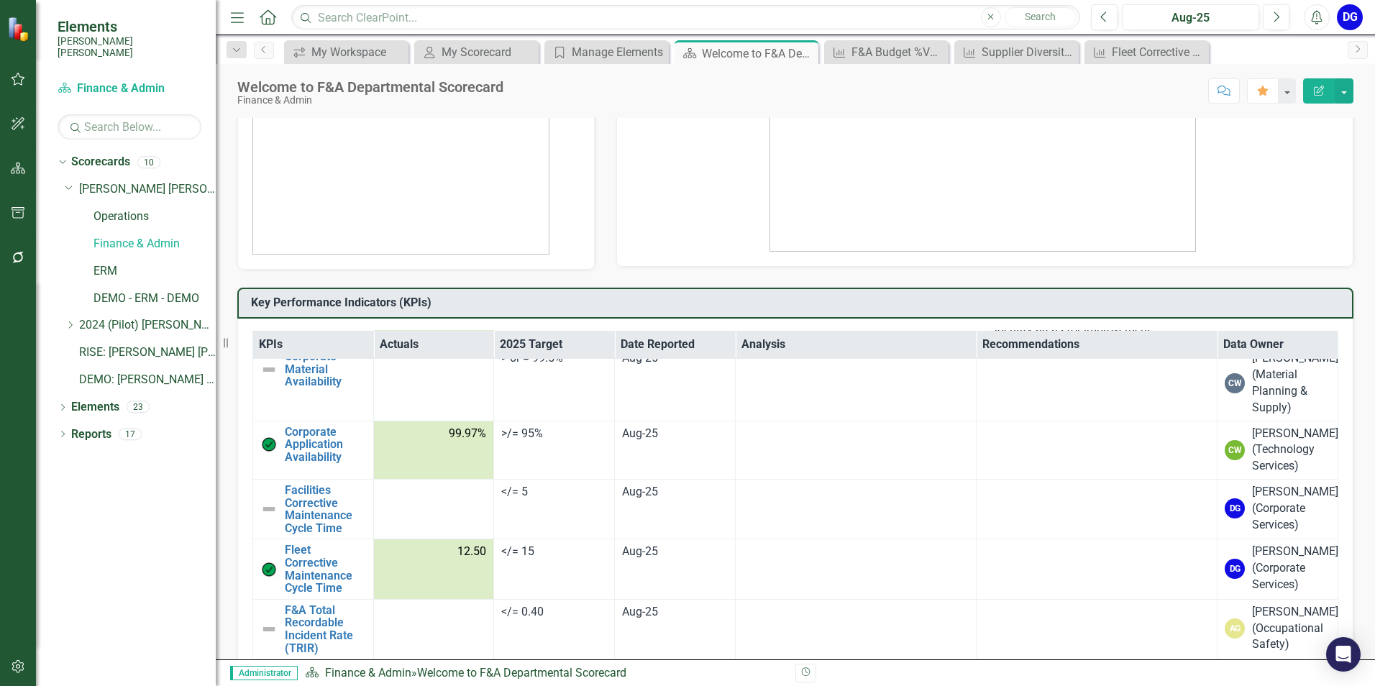
scroll to position [2660, 0]
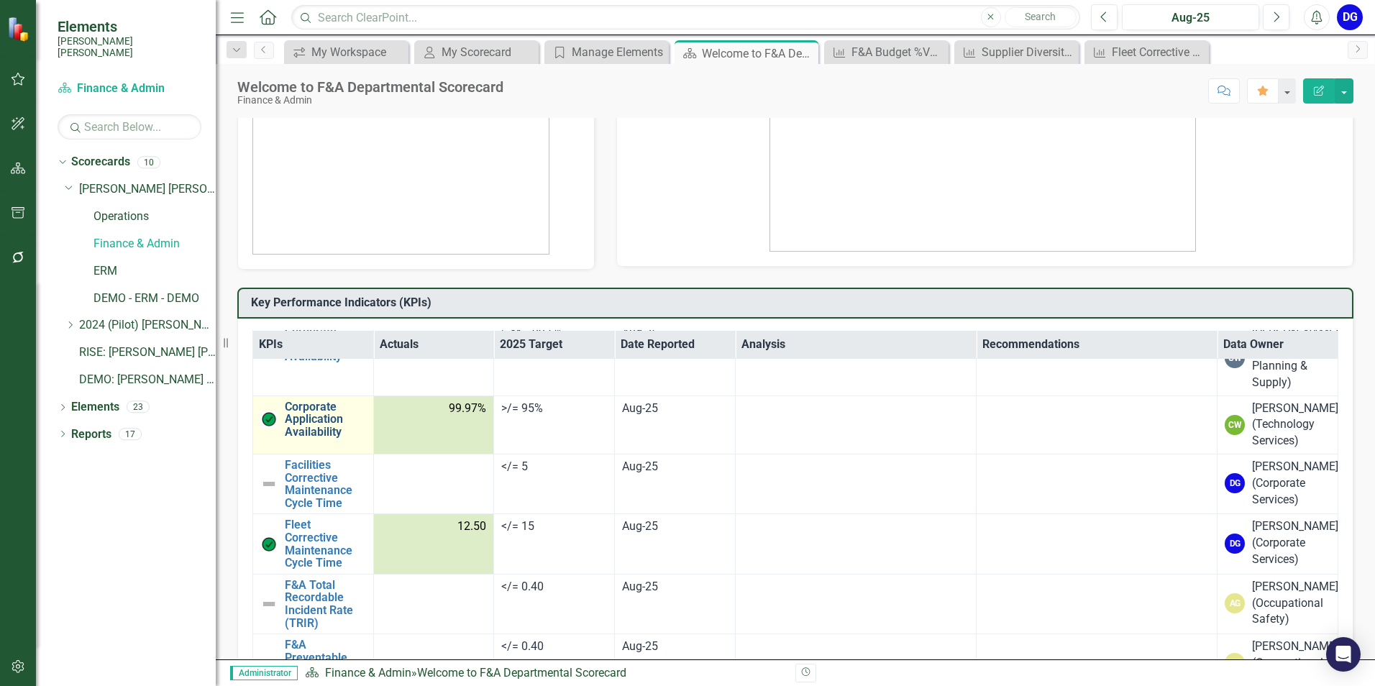
click at [311, 439] on link "Corporate Application Availability" at bounding box center [325, 419] width 81 height 38
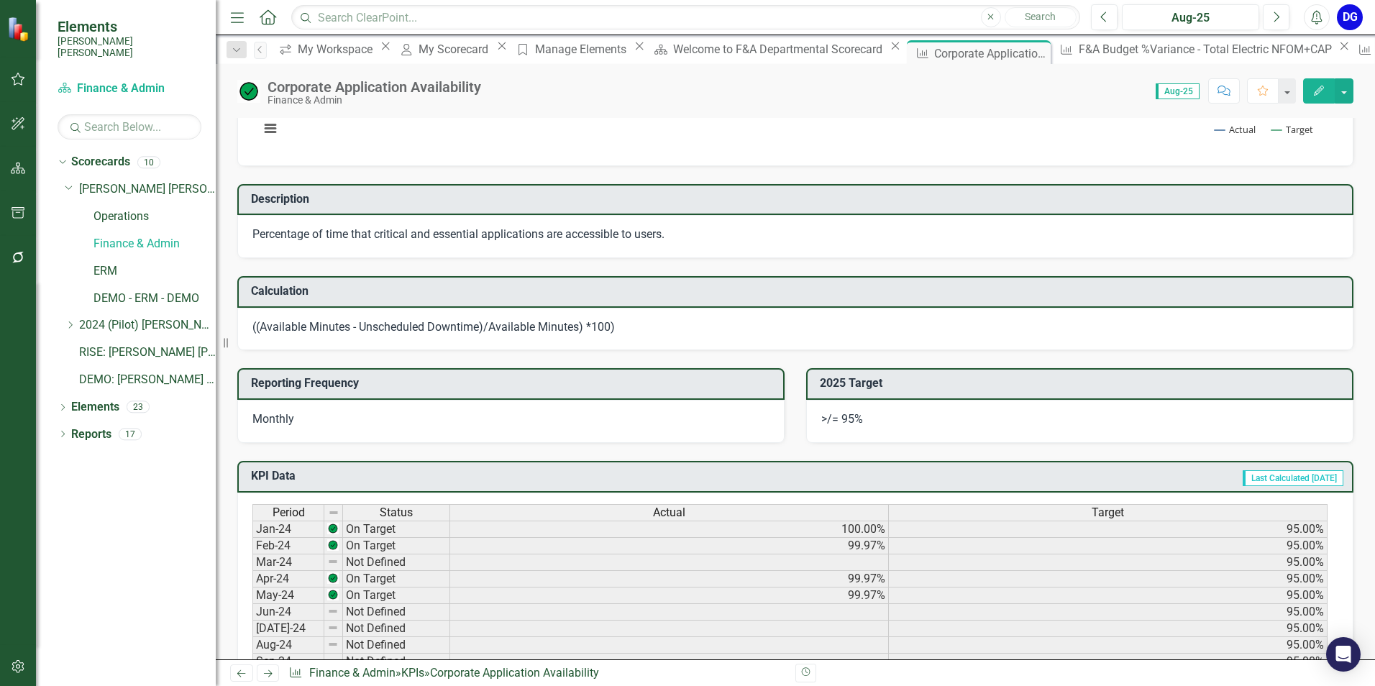
scroll to position [144, 0]
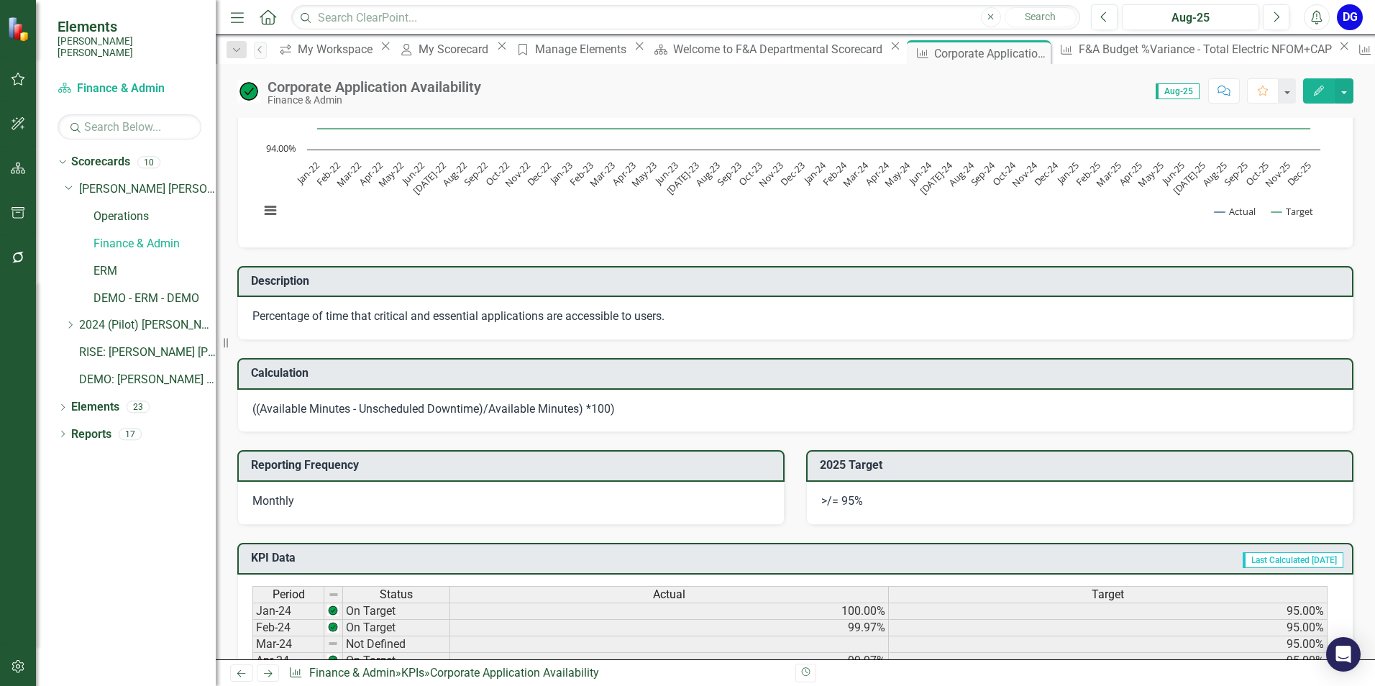
click at [1232, 86] on button "Comment" at bounding box center [1224, 90] width 32 height 25
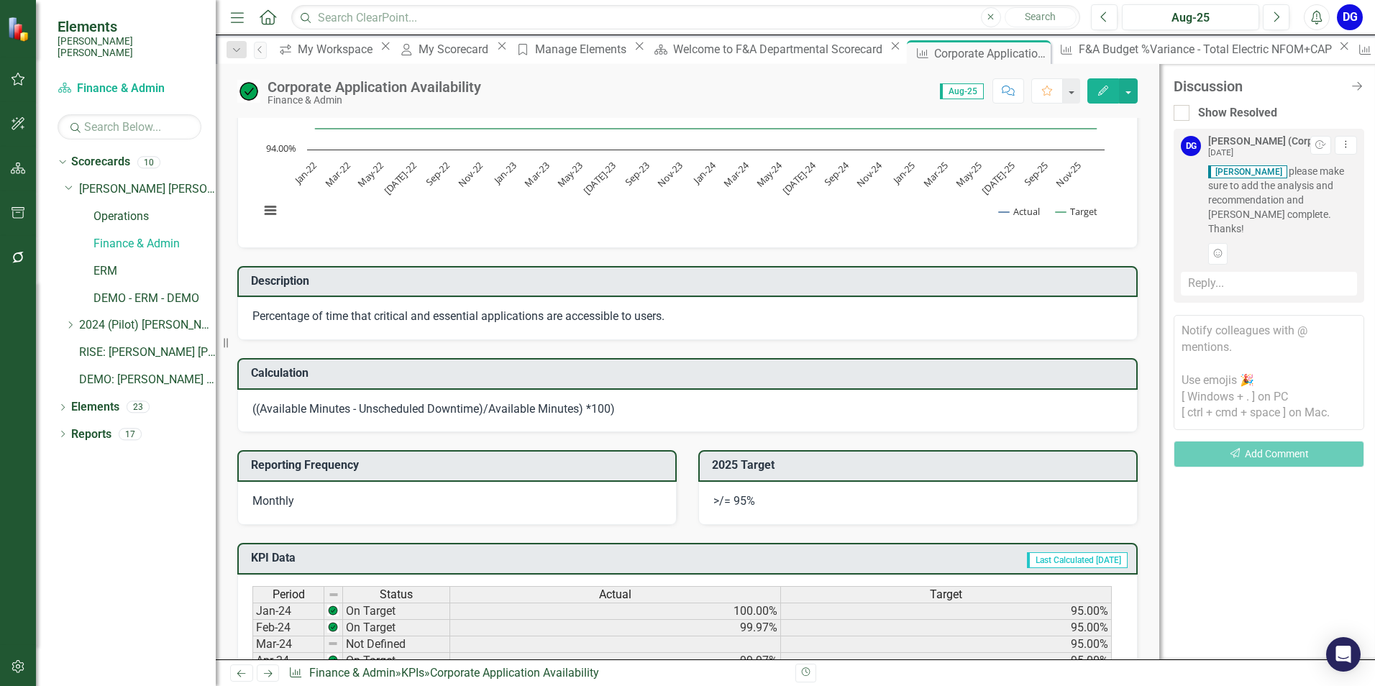
click at [1215, 319] on textarea at bounding box center [1268, 372] width 191 height 115
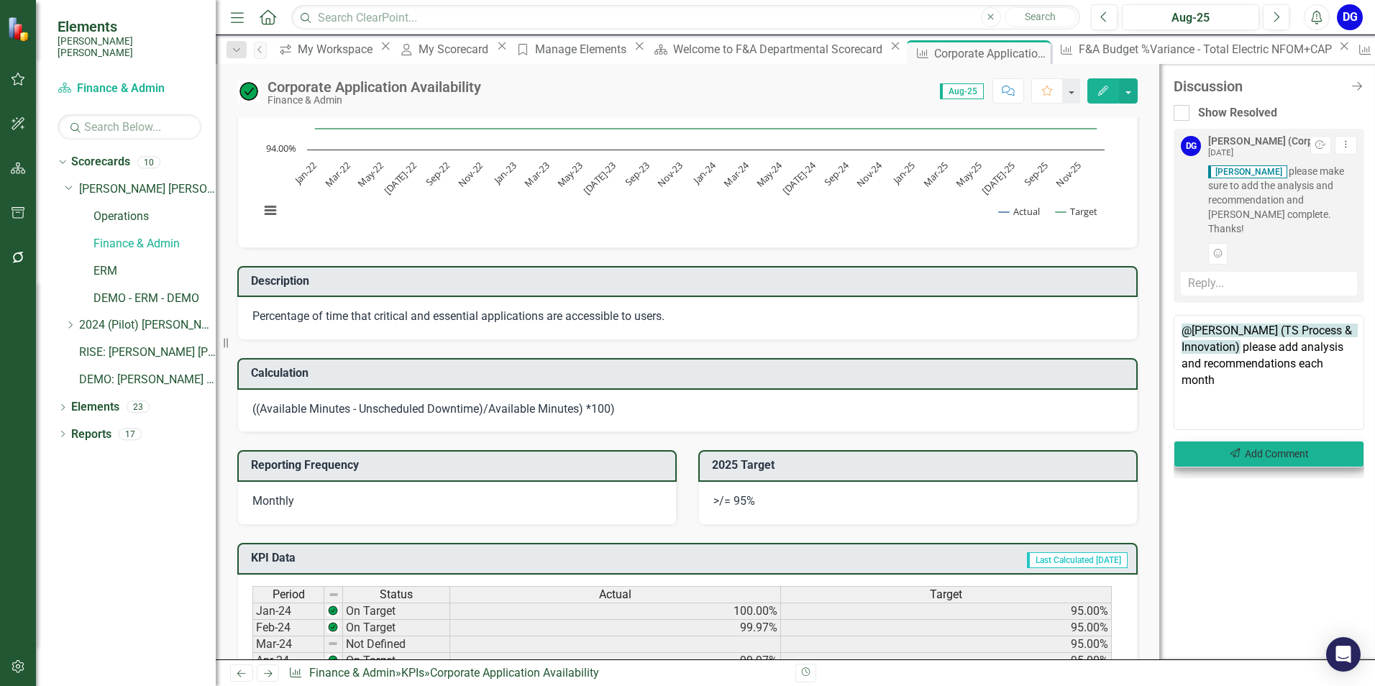
type textarea "@[PERSON_NAME] (TS Process & Innovation) please add analysis and recommendation…"
click at [1241, 441] on button "Send Add Comment" at bounding box center [1268, 454] width 191 height 27
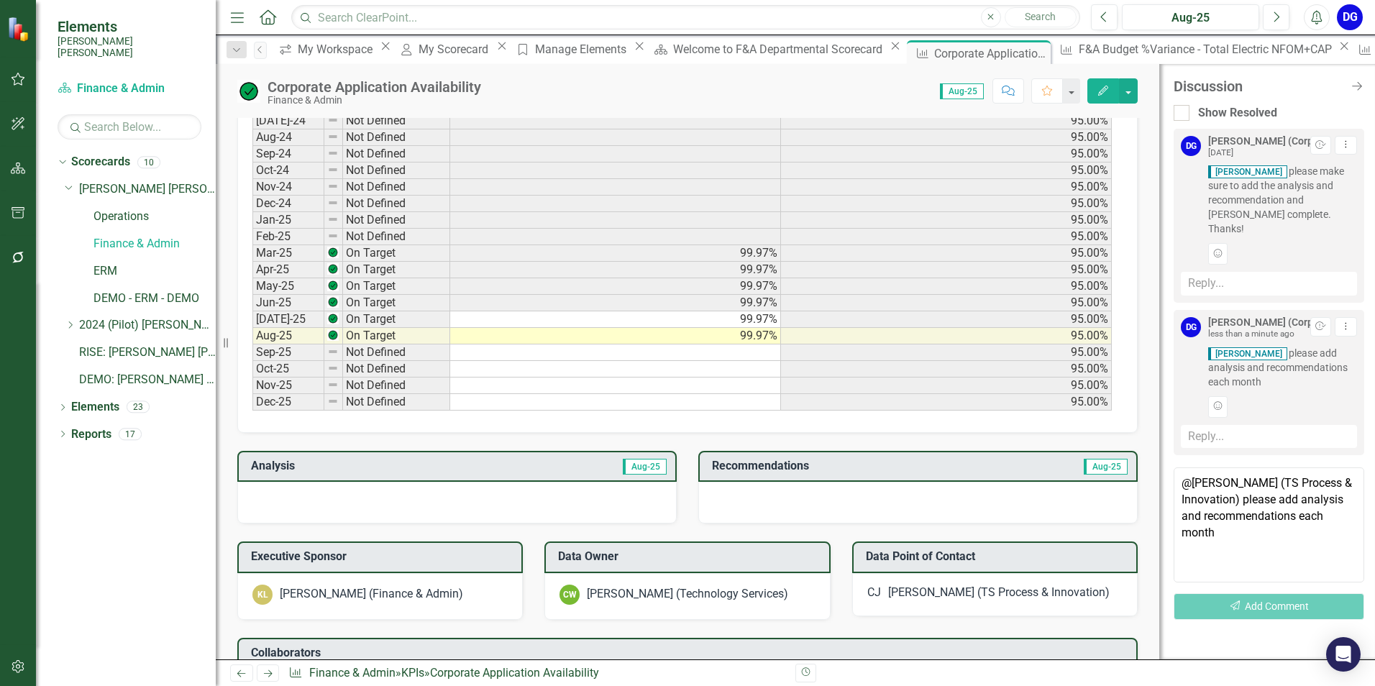
scroll to position [791, 0]
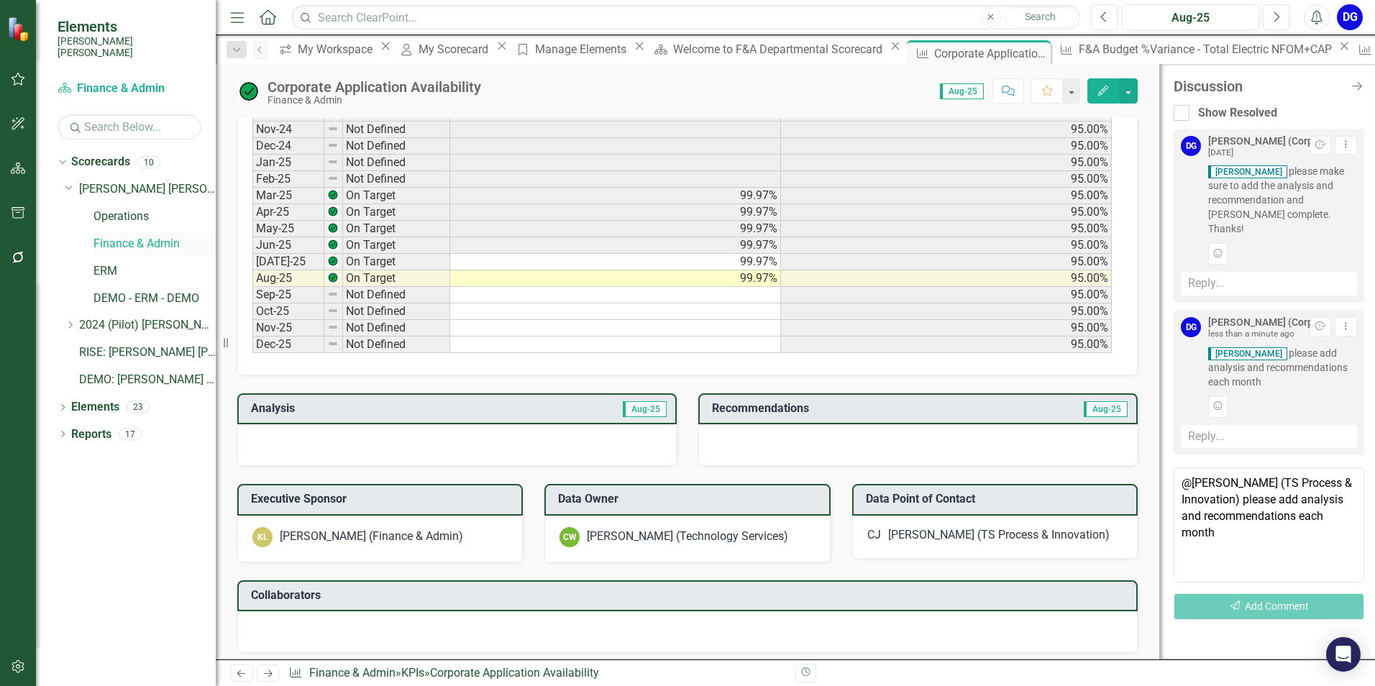
click at [160, 236] on link "Finance & Admin" at bounding box center [154, 244] width 122 height 17
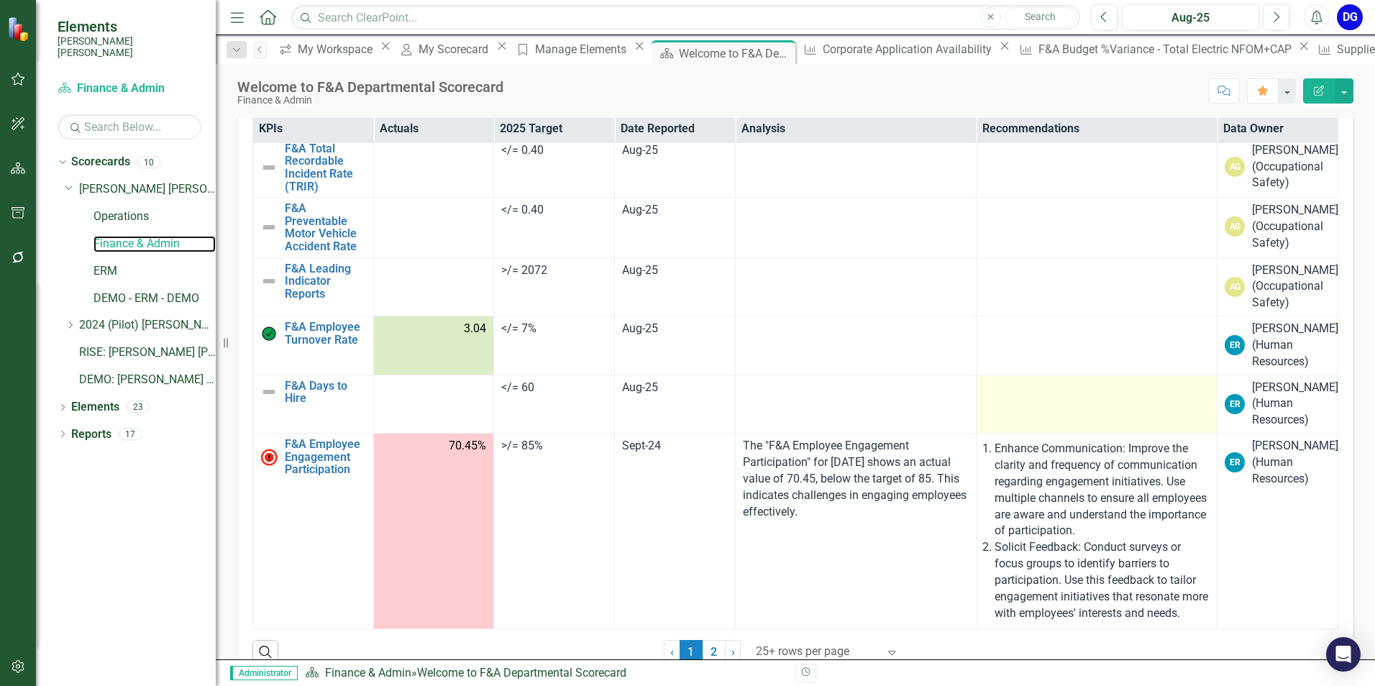
scroll to position [394, 0]
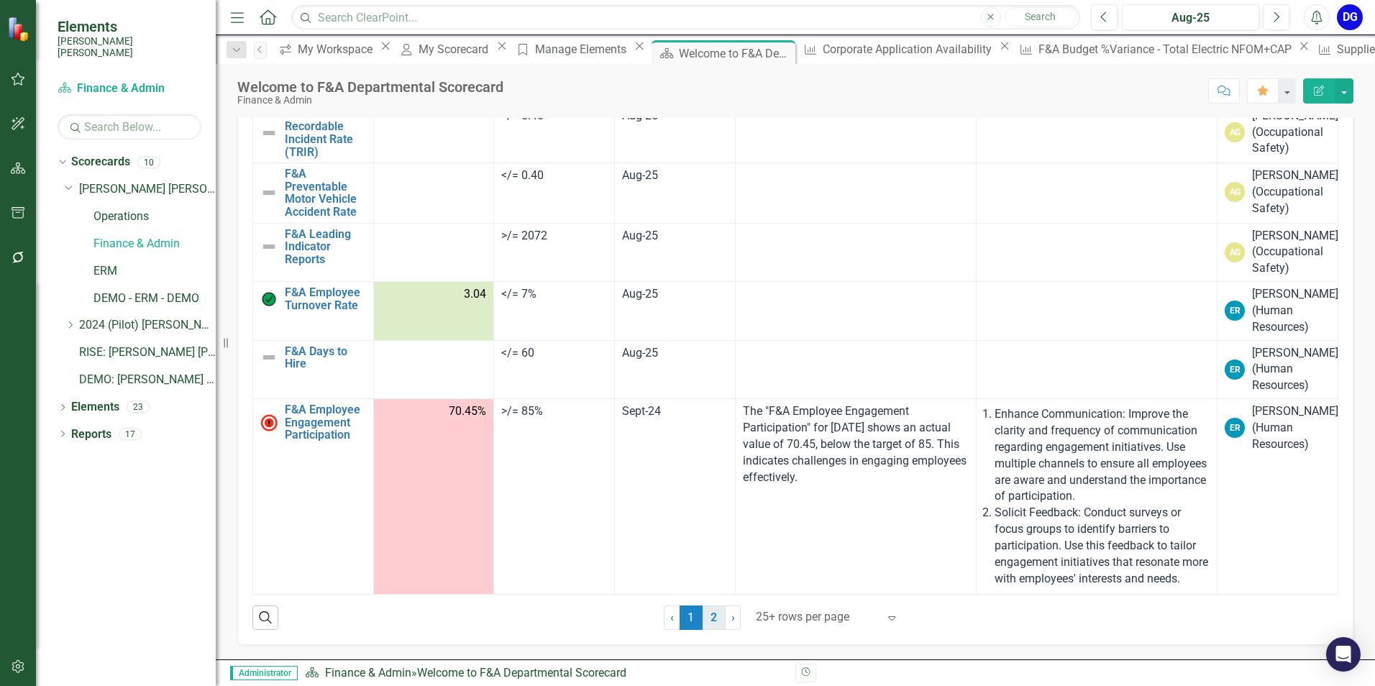
click at [708, 620] on link "2" at bounding box center [713, 617] width 23 height 24
